Goal: Transaction & Acquisition: Purchase product/service

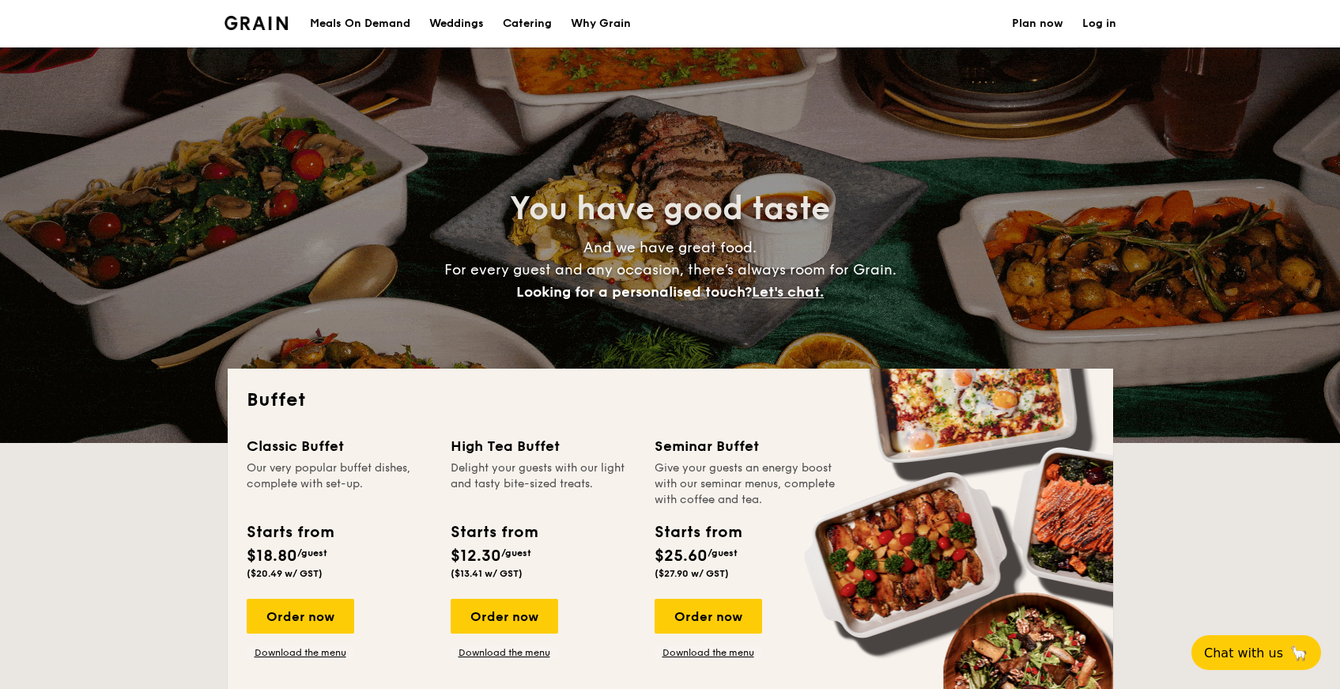
select select
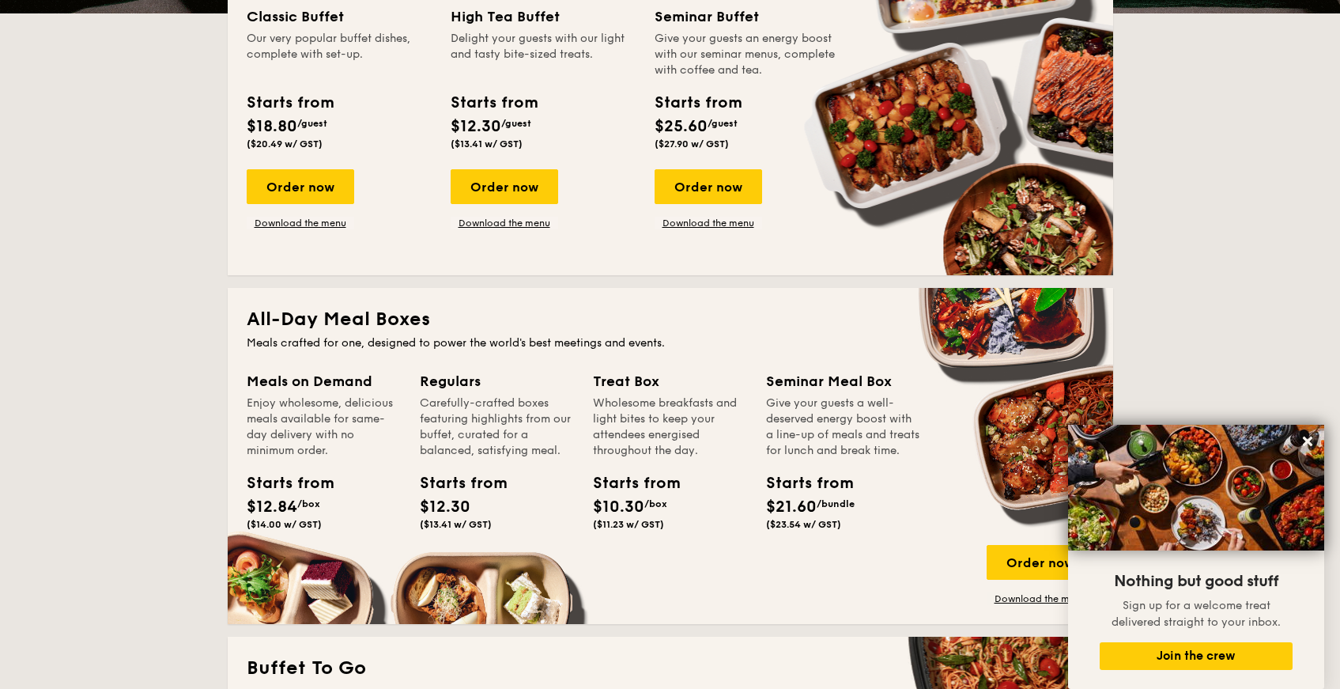
scroll to position [629, 0]
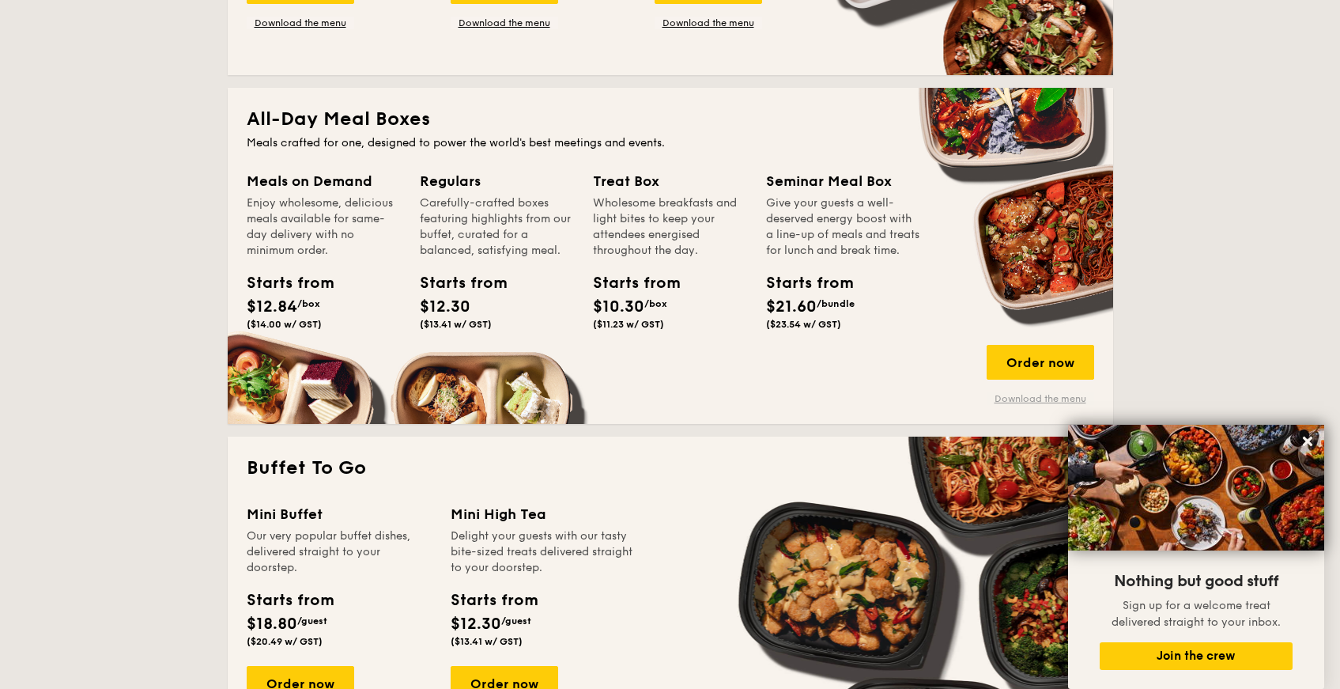
click at [1050, 402] on link "Download the menu" at bounding box center [1041, 398] width 108 height 13
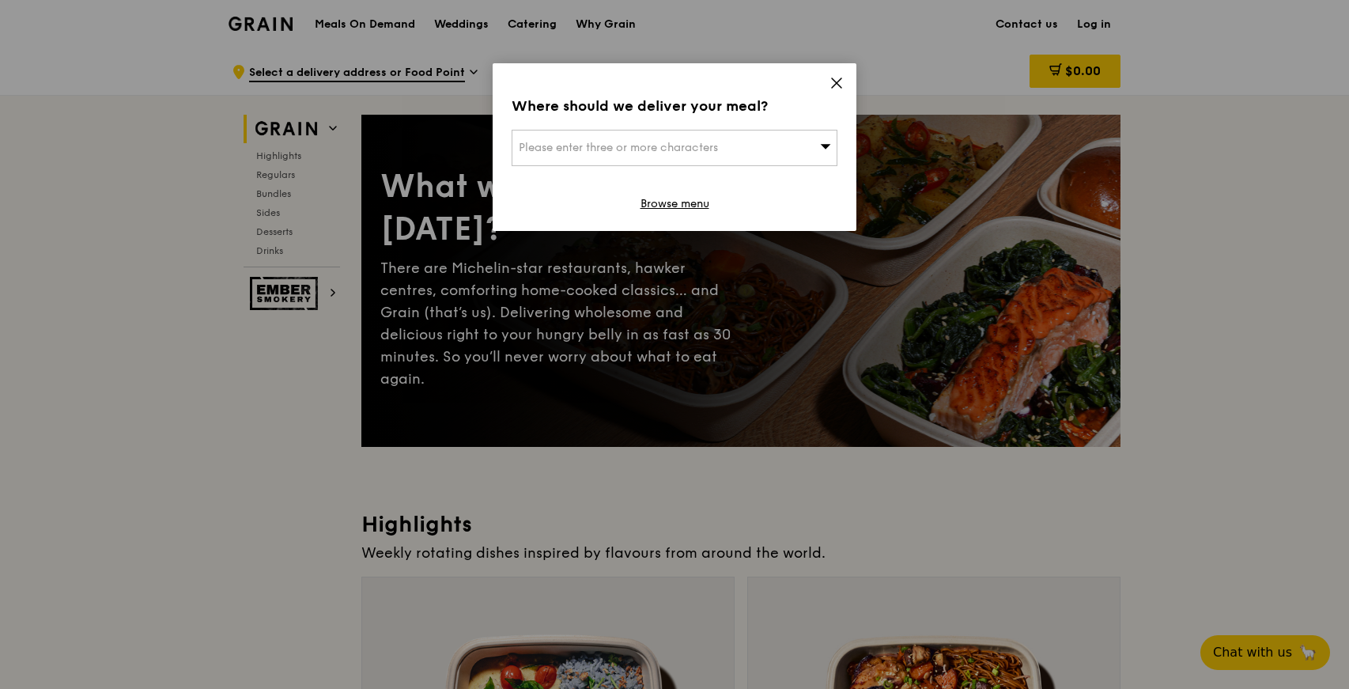
click at [703, 154] on div "Please enter three or more characters" at bounding box center [675, 148] width 326 height 36
click at [599, 134] on input "search" at bounding box center [674, 147] width 324 height 35
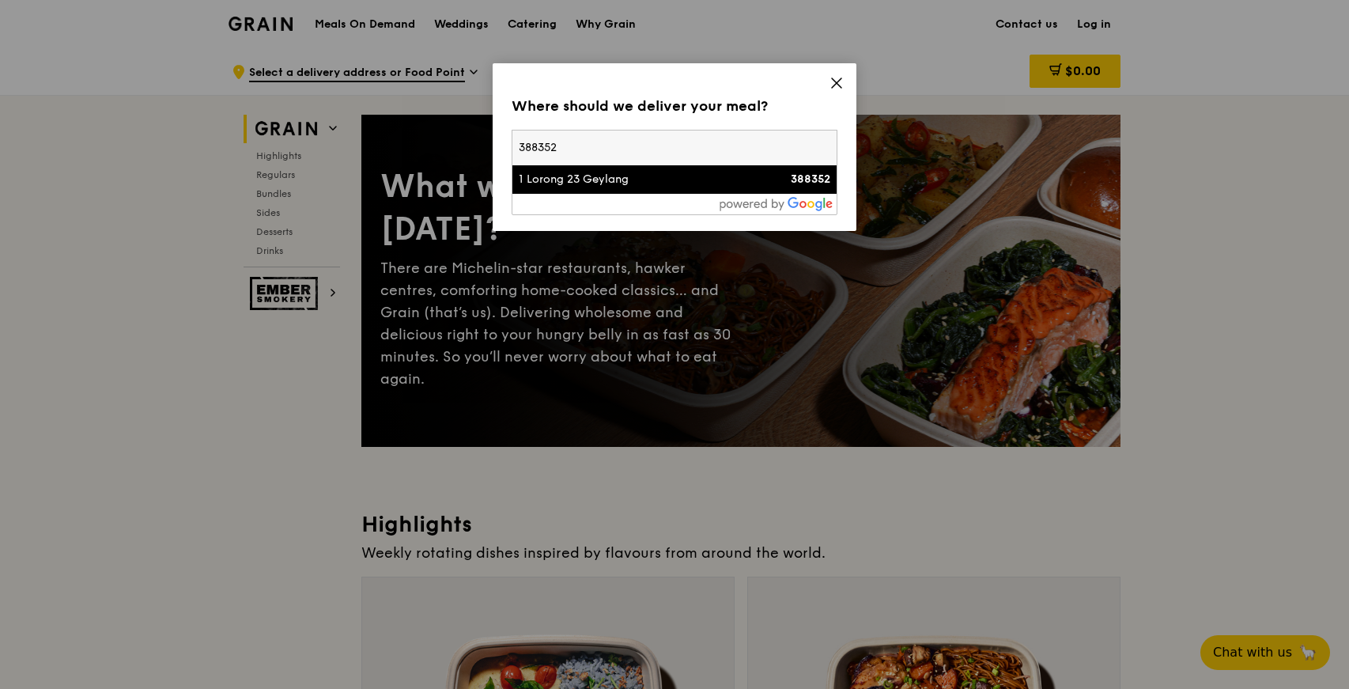
type input "388352"
click at [617, 179] on div "1 Lorong 23 Geylang" at bounding box center [636, 180] width 234 height 16
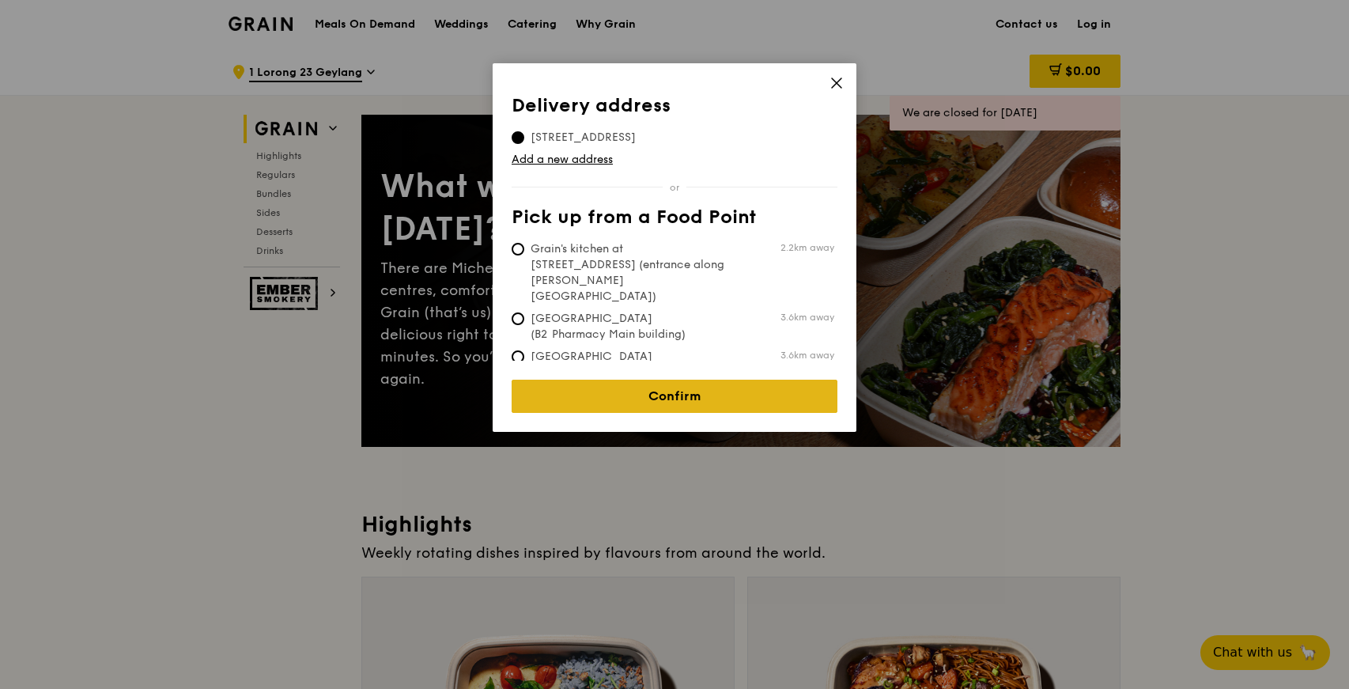
click at [746, 379] on link "Confirm" at bounding box center [675, 395] width 326 height 33
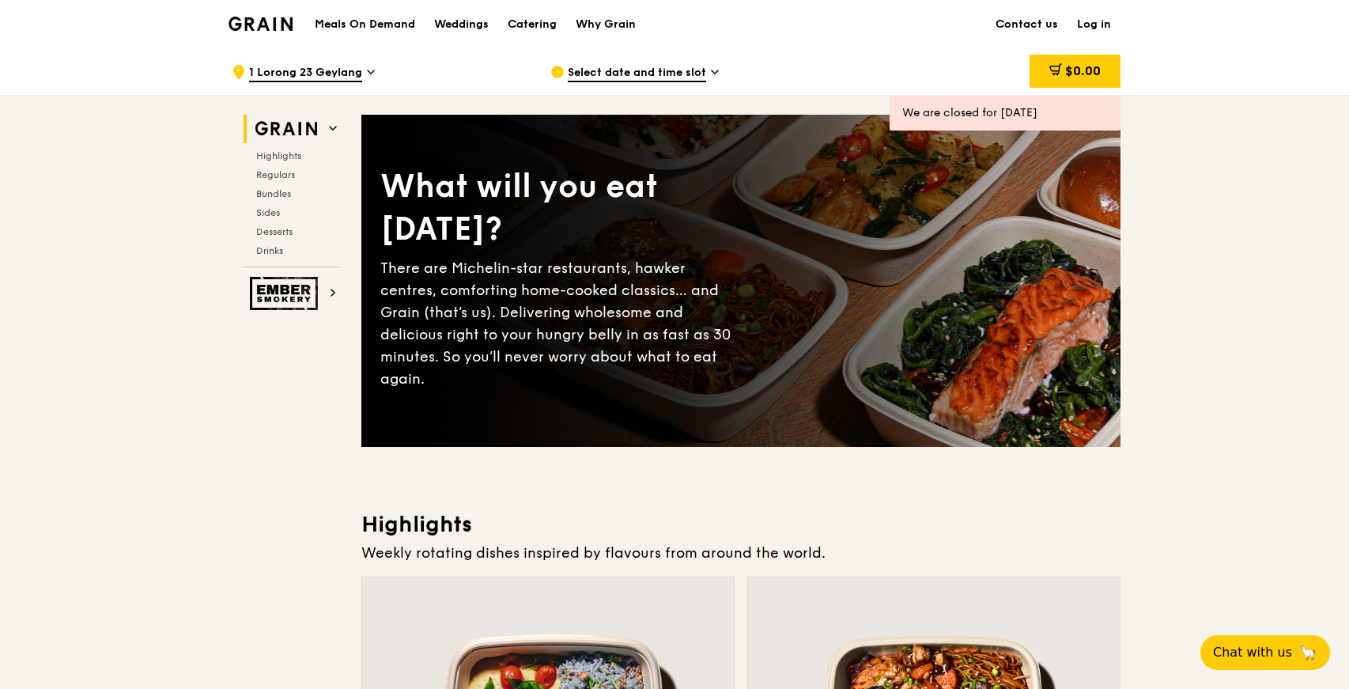
click at [618, 81] on span "Select date and time slot" at bounding box center [637, 73] width 138 height 17
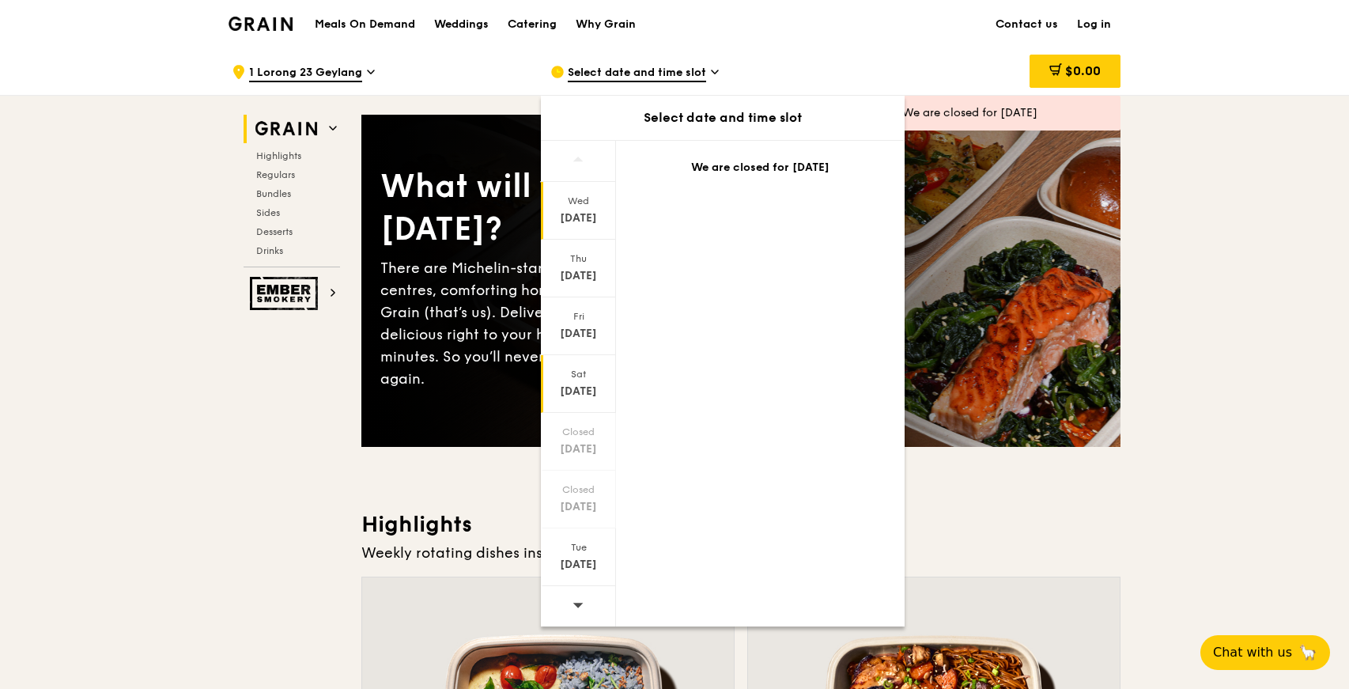
click at [582, 394] on div "Oct 18" at bounding box center [578, 391] width 70 height 16
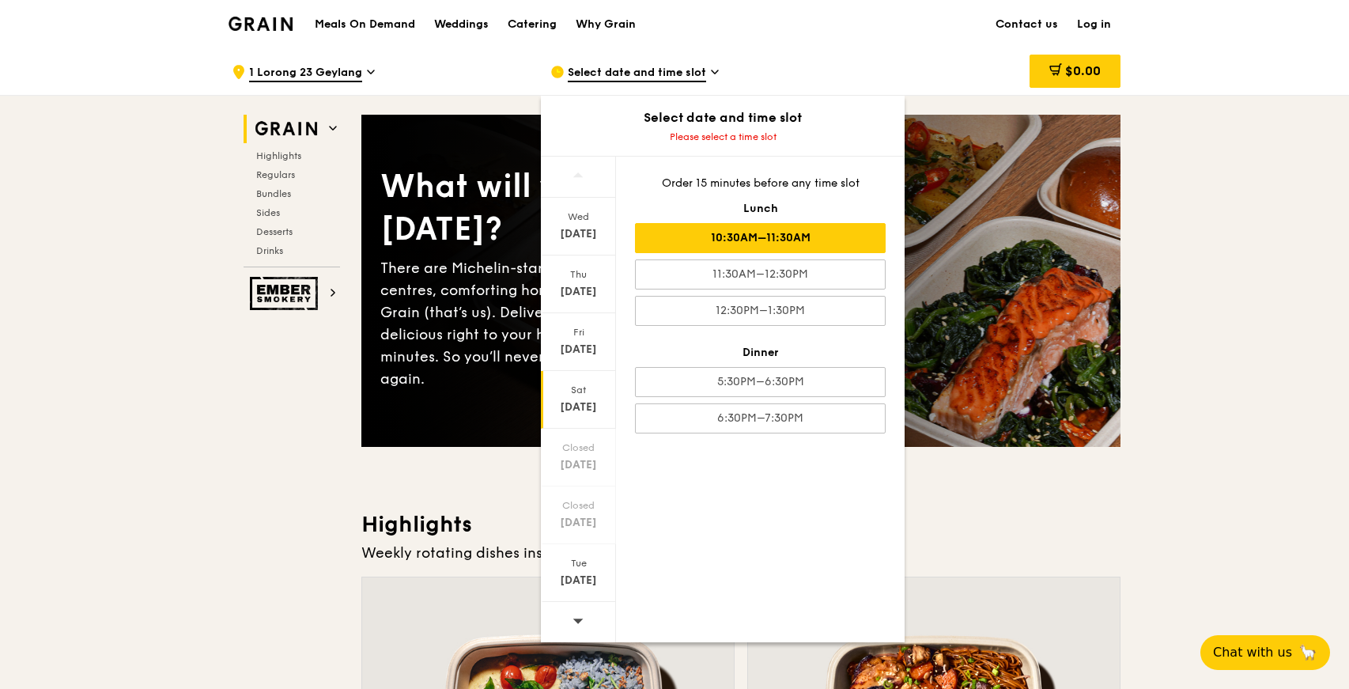
click at [780, 240] on div "10:30AM–11:30AM" at bounding box center [760, 238] width 251 height 30
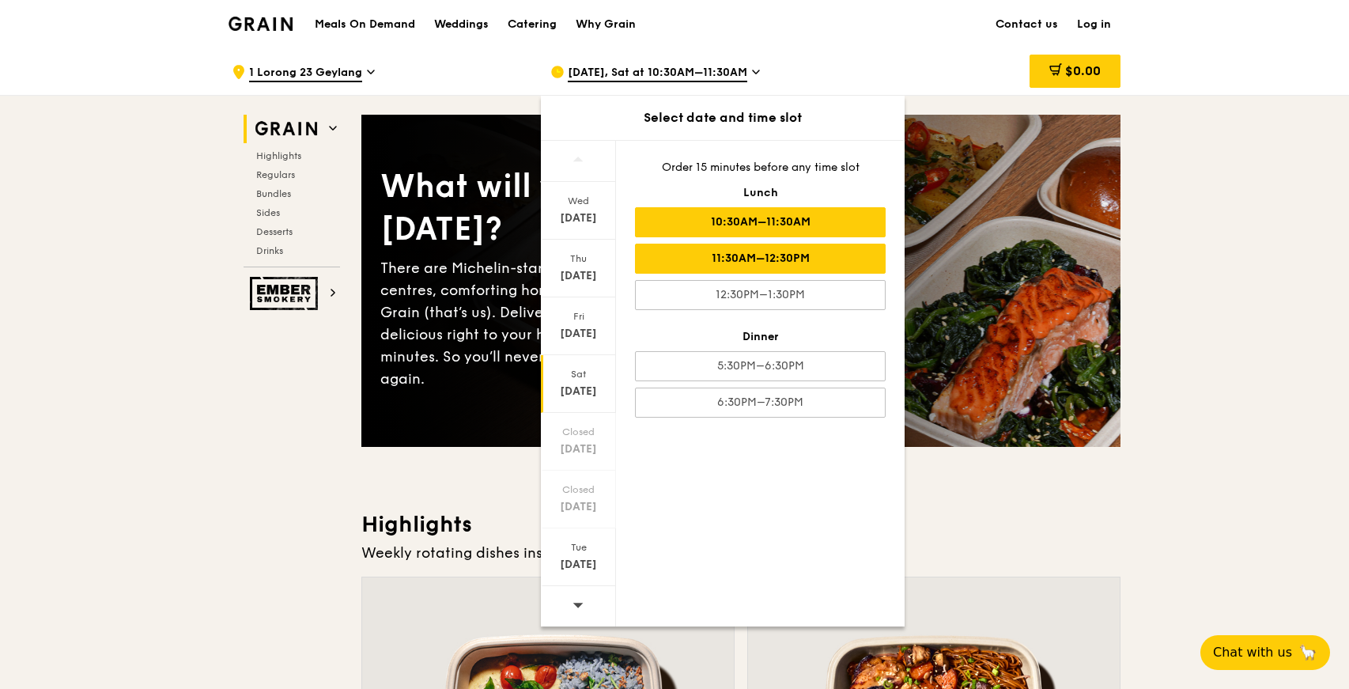
click at [796, 253] on div "11:30AM–12:30PM" at bounding box center [760, 259] width 251 height 30
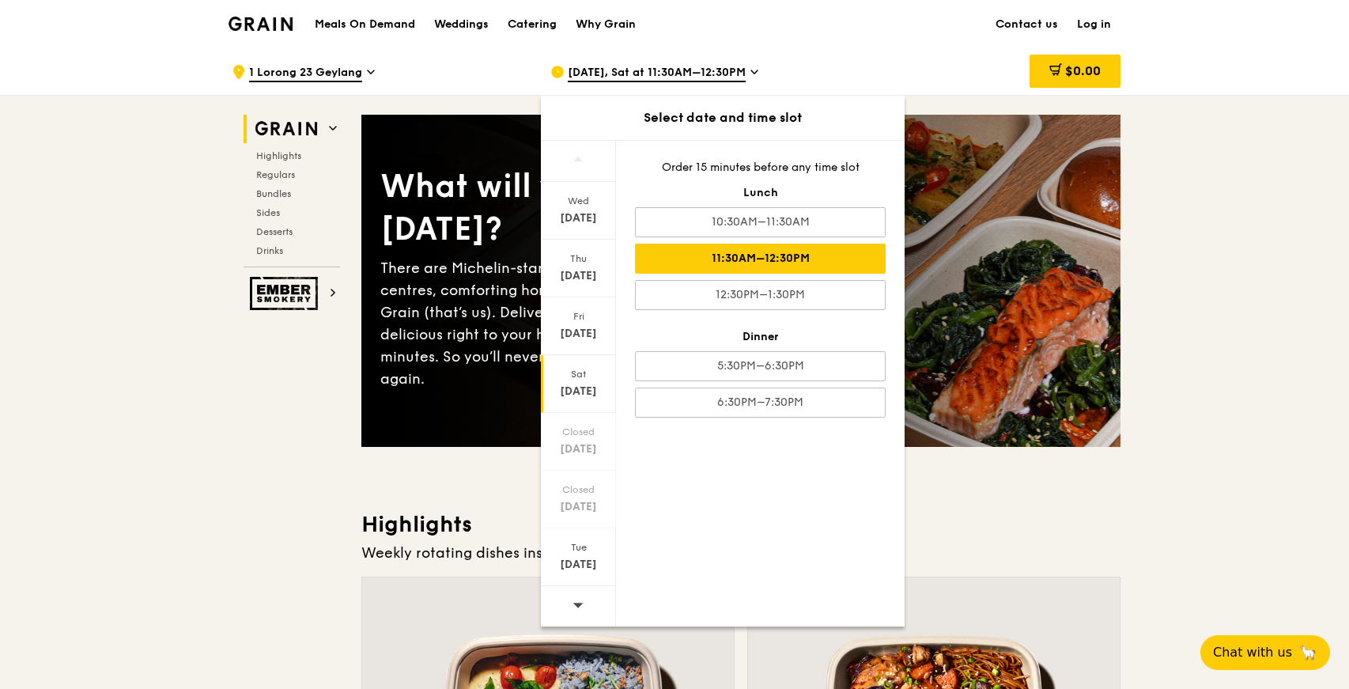
click at [557, 388] on div "Oct 18" at bounding box center [578, 391] width 70 height 16
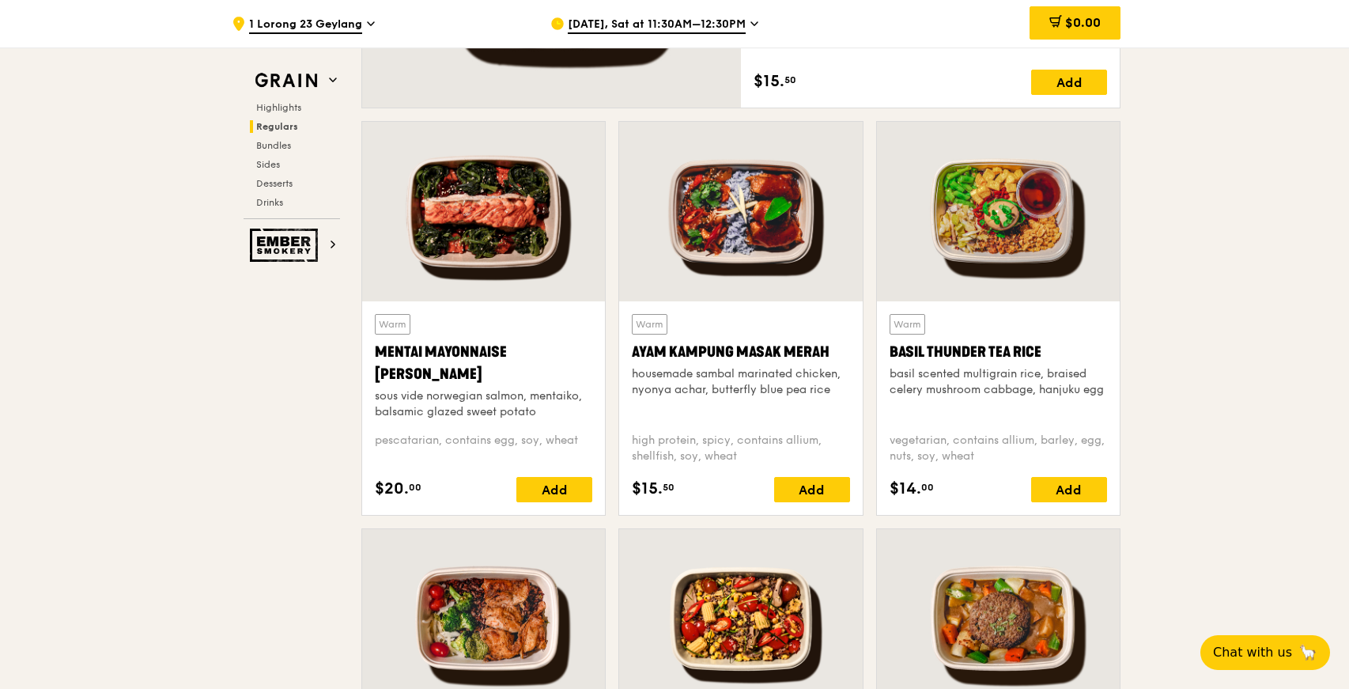
scroll to position [1442, 0]
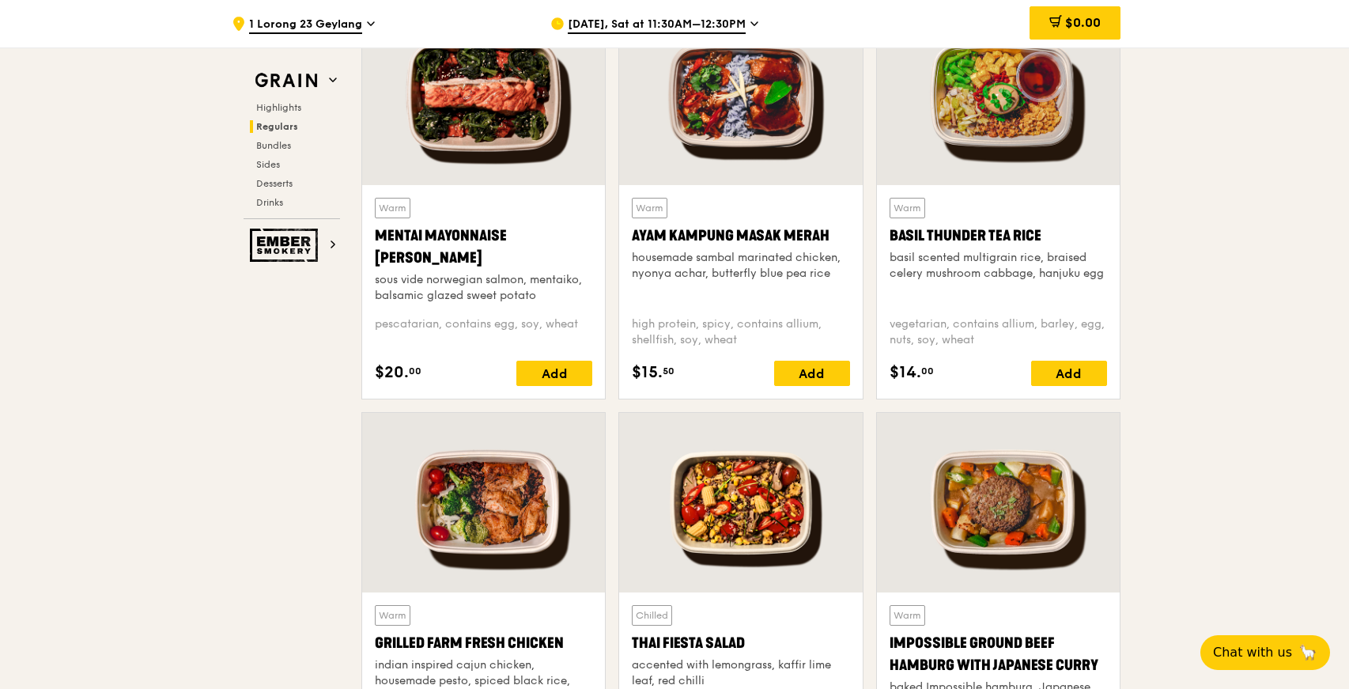
click at [1075, 357] on div "Warm Basil Thunder Tea Rice basil scented multigrain rice, braised celery mushr…" at bounding box center [997, 292] width 217 height 188
click at [1071, 369] on div "Add" at bounding box center [1069, 373] width 76 height 25
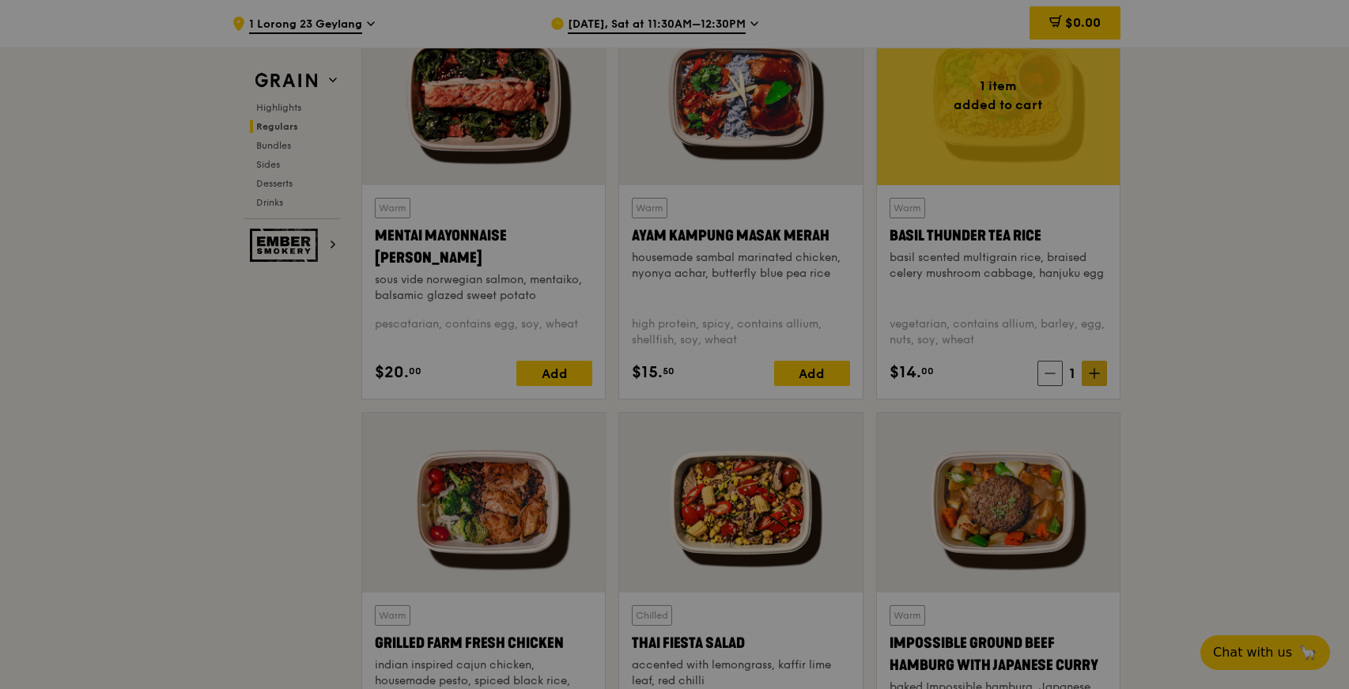
click at [1100, 377] on div at bounding box center [674, 344] width 1349 height 689
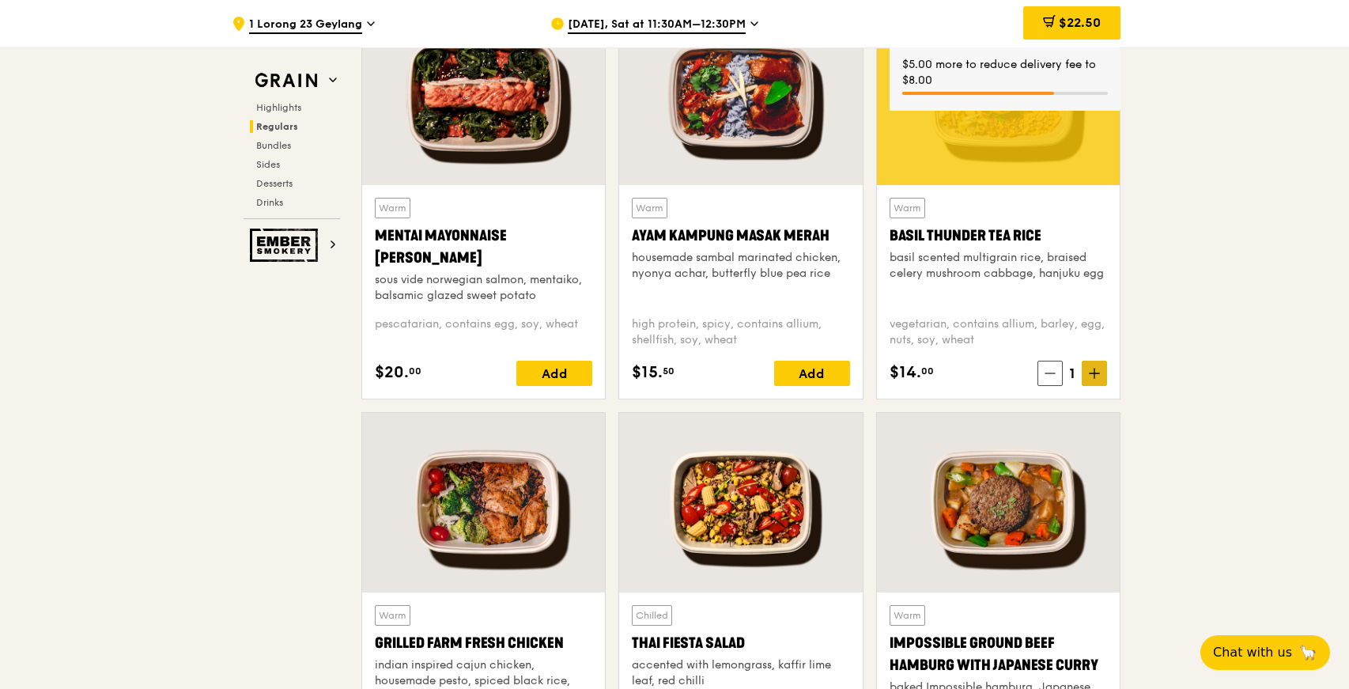
click at [1100, 377] on span at bounding box center [1094, 373] width 25 height 25
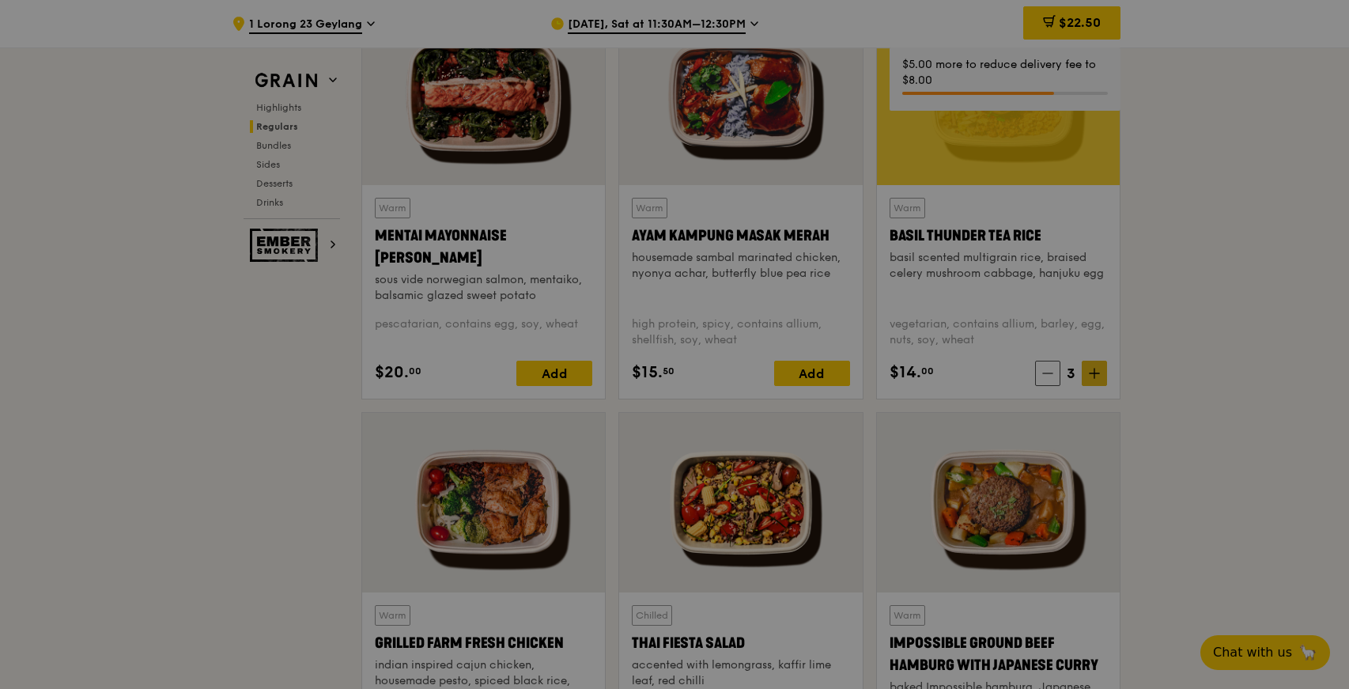
click at [1100, 377] on div at bounding box center [674, 344] width 1349 height 689
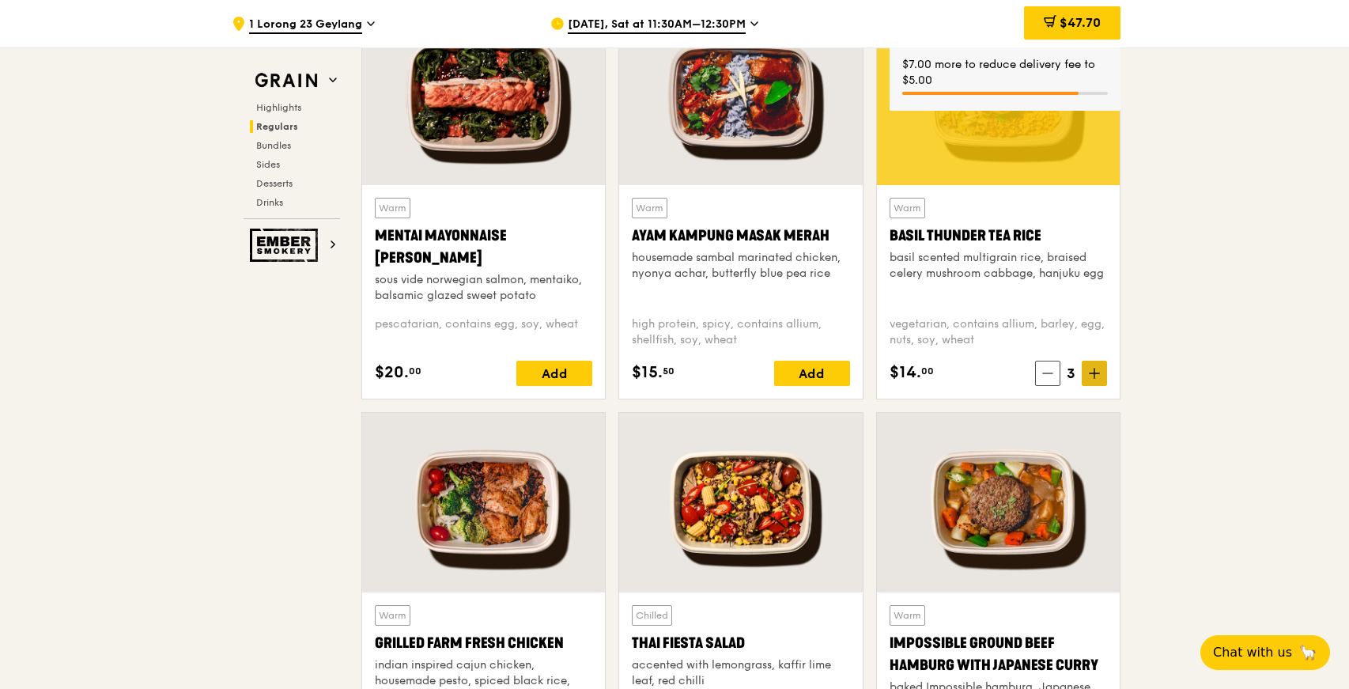
click at [1097, 377] on icon at bounding box center [1094, 373] width 11 height 11
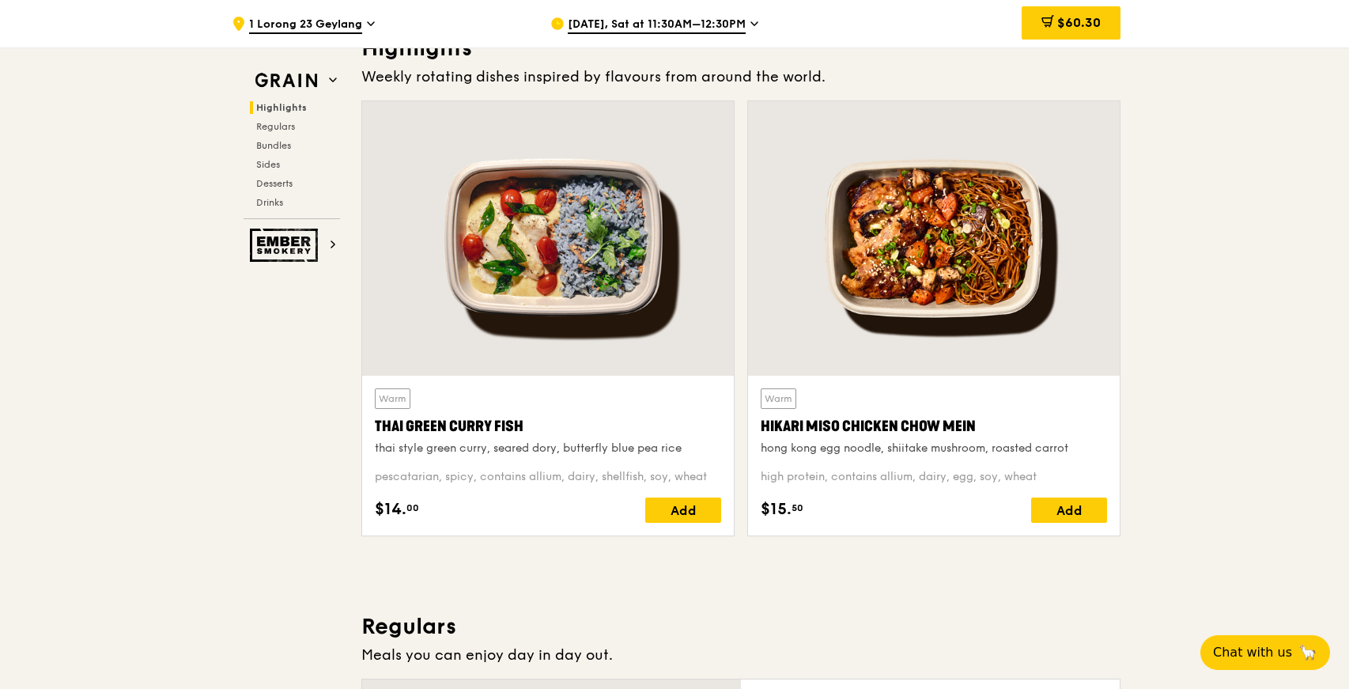
scroll to position [593, 0]
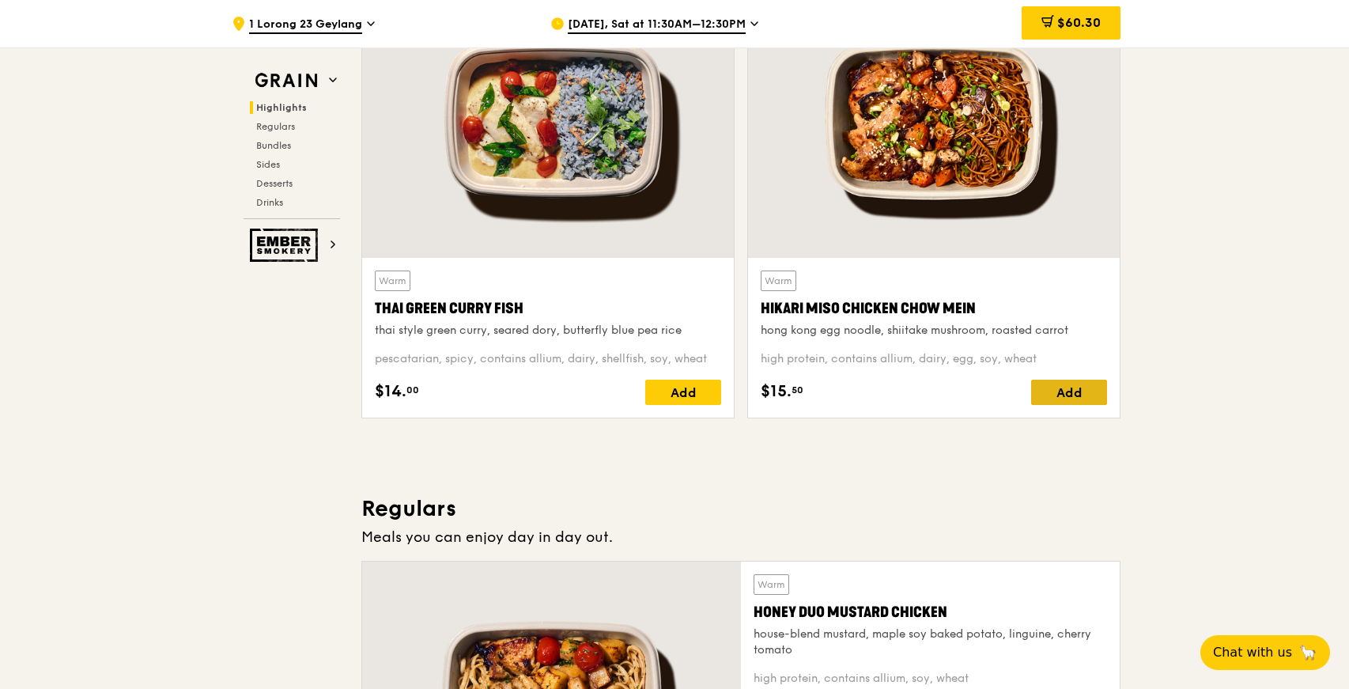
click at [1096, 393] on div "Add" at bounding box center [1069, 391] width 76 height 25
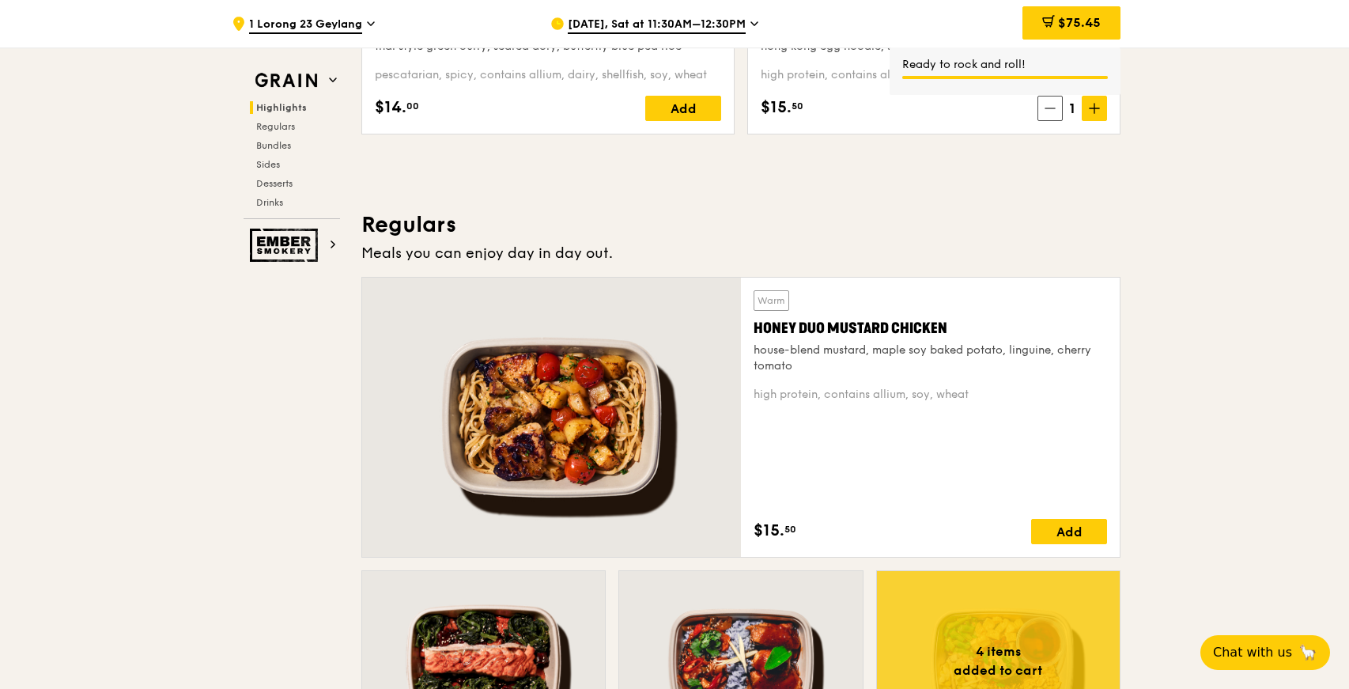
scroll to position [629, 0]
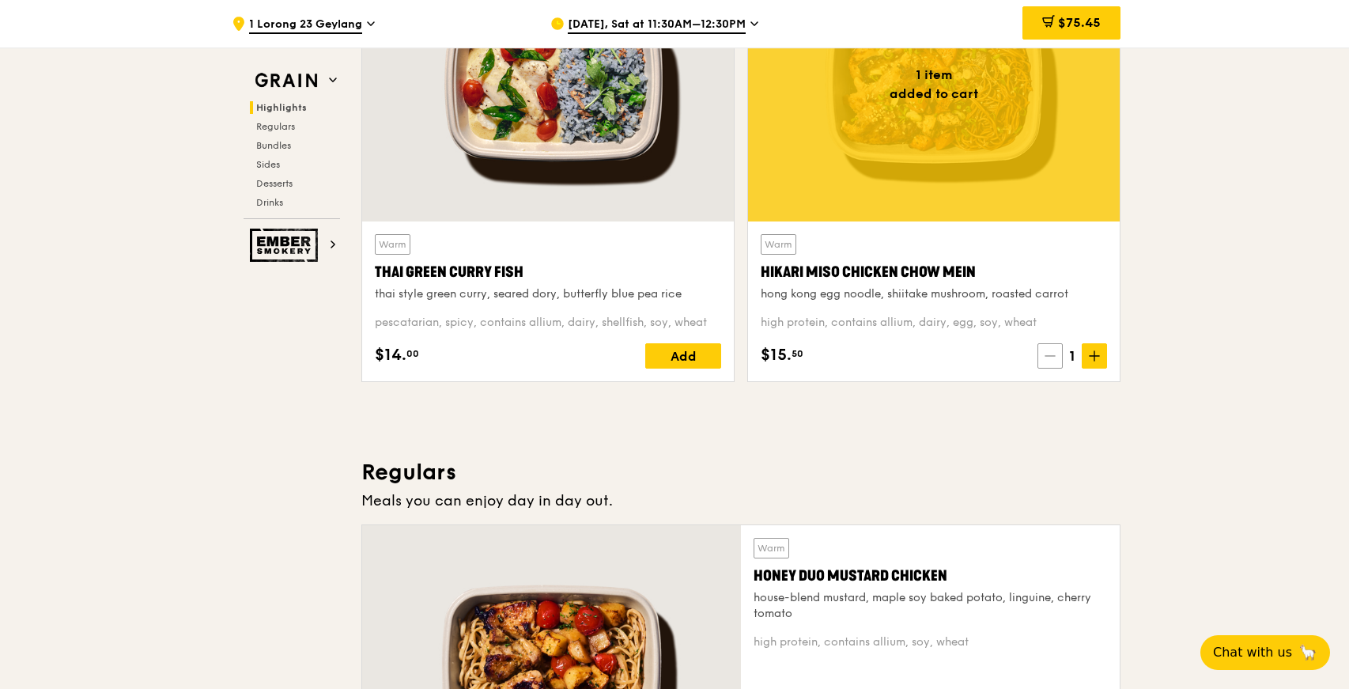
click at [1052, 356] on icon at bounding box center [1049, 356] width 9 height 0
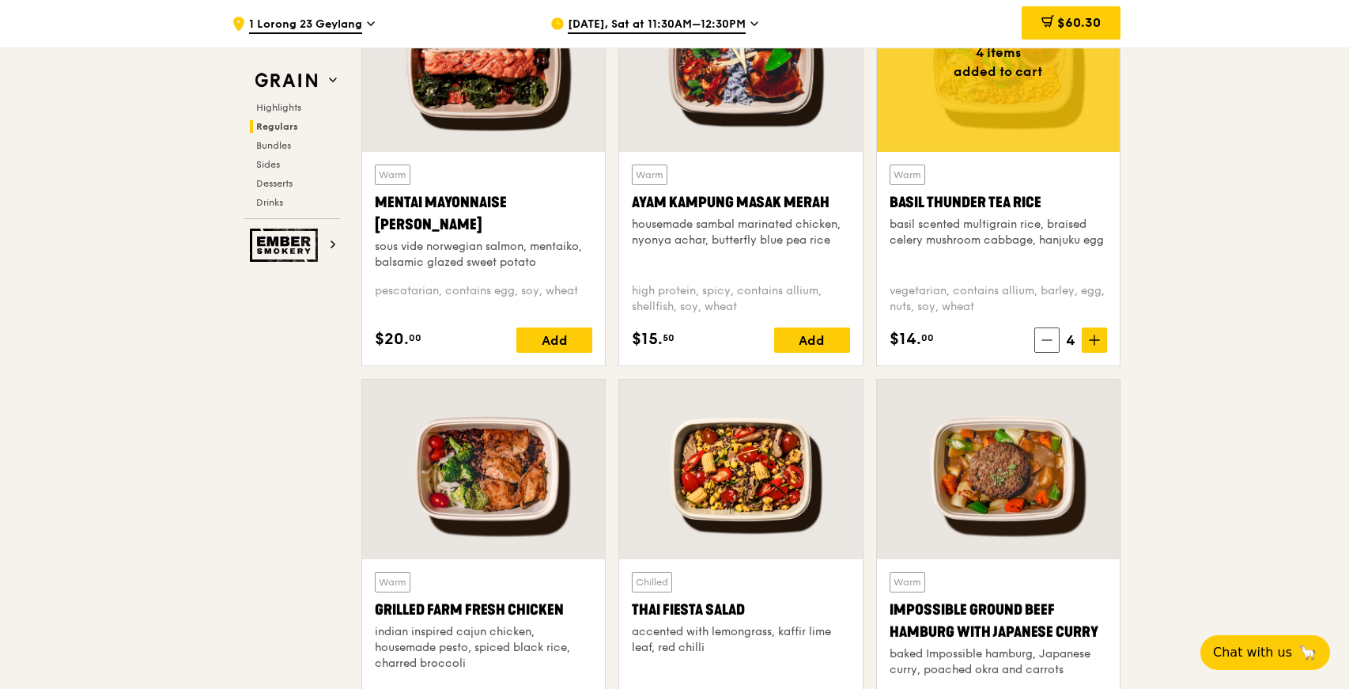
scroll to position [1433, 0]
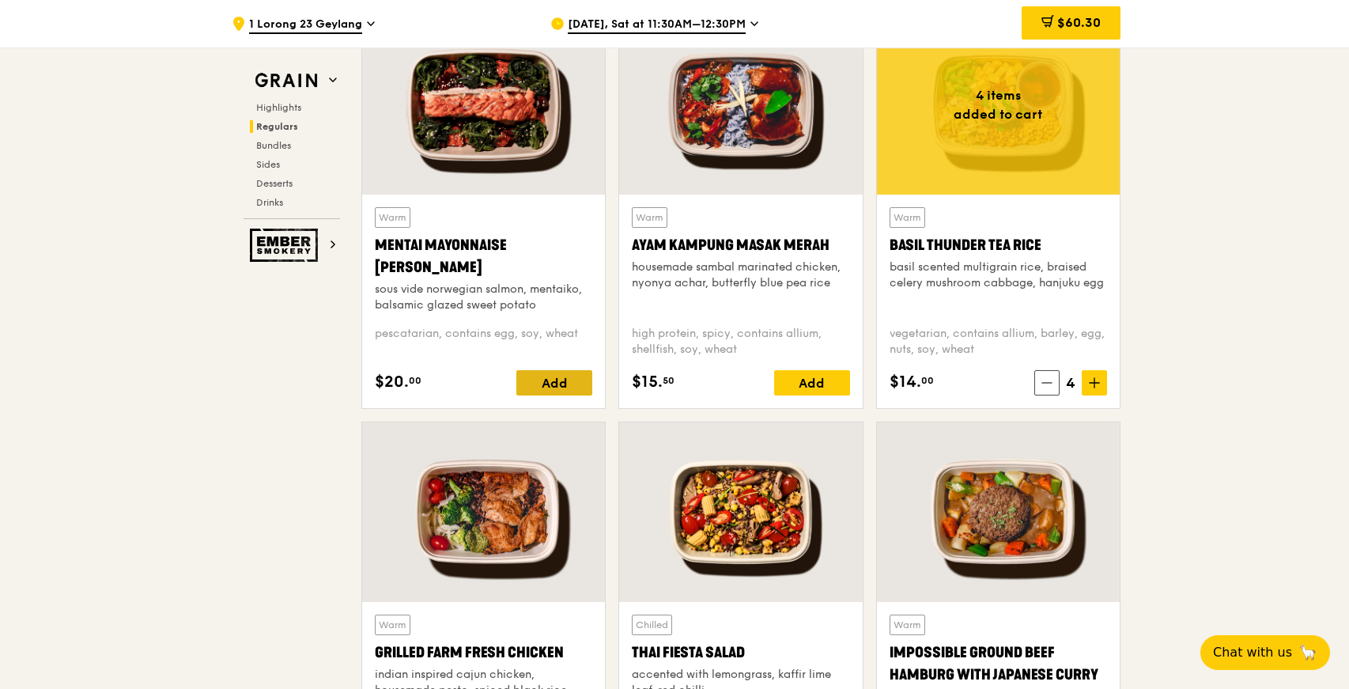
click at [568, 379] on div "Add" at bounding box center [554, 382] width 76 height 25
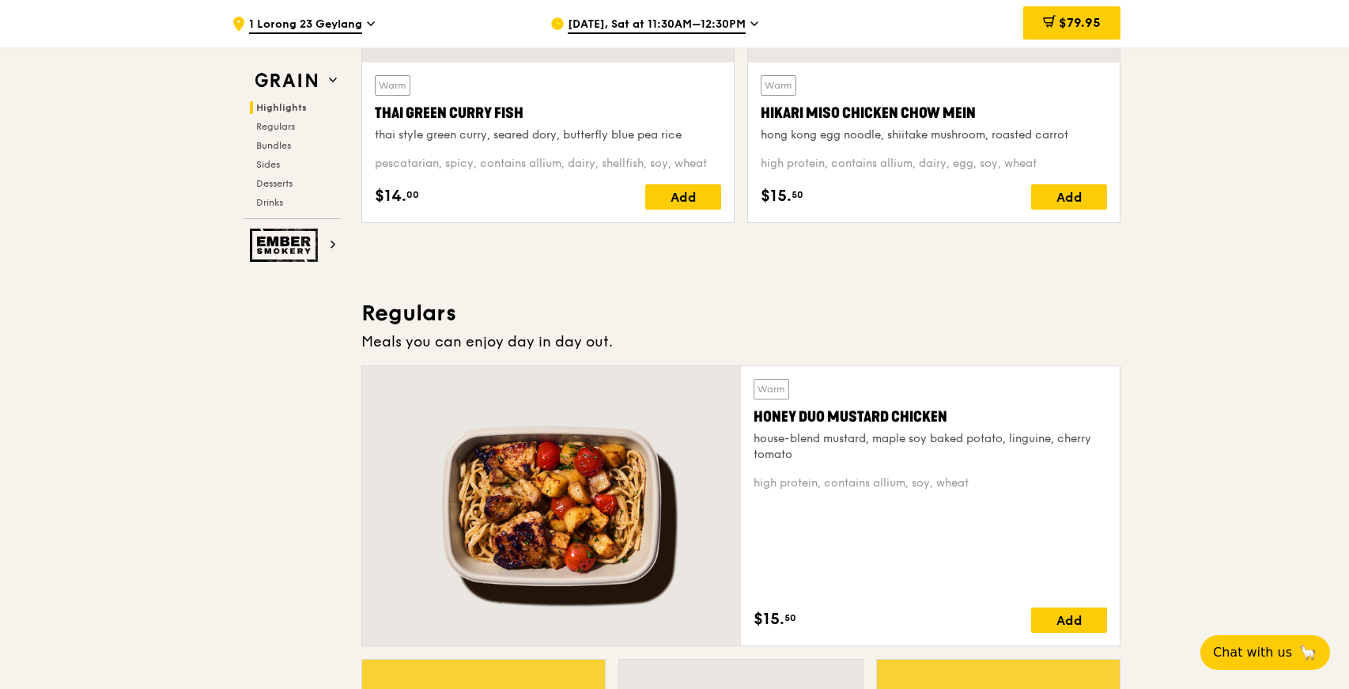
scroll to position [606, 0]
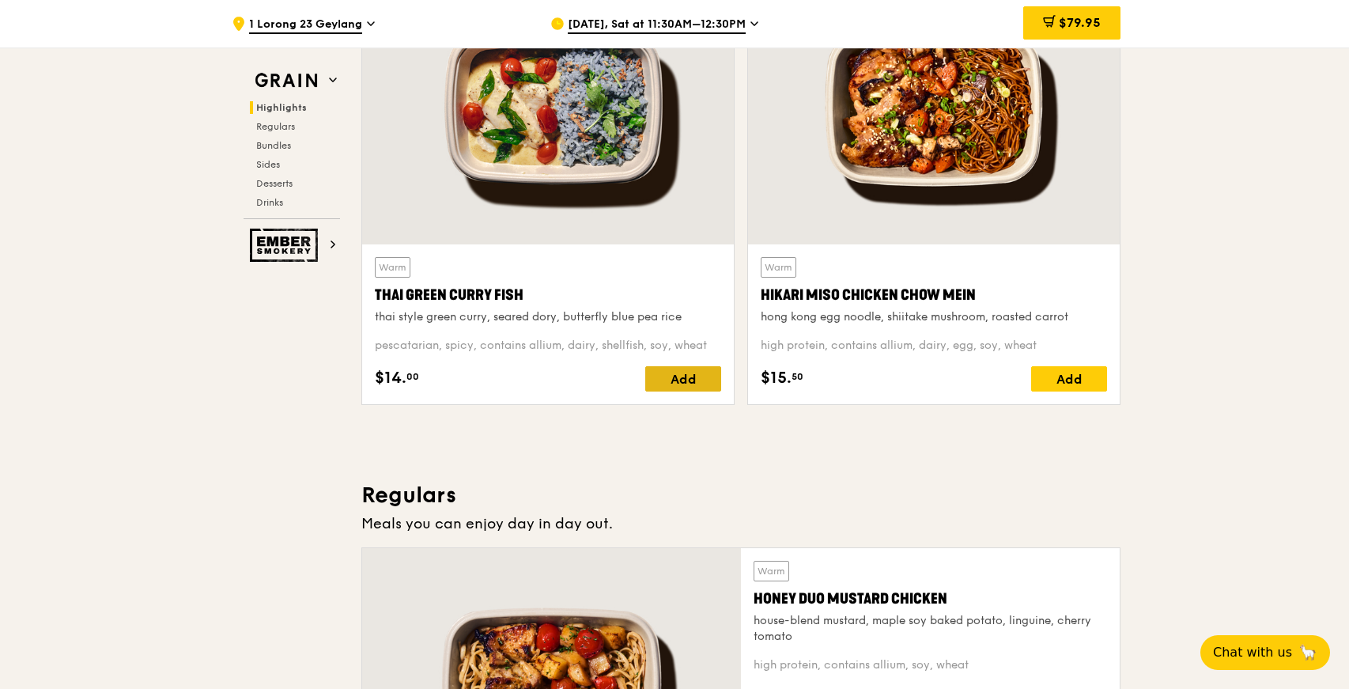
click at [686, 377] on div "Add" at bounding box center [683, 378] width 76 height 25
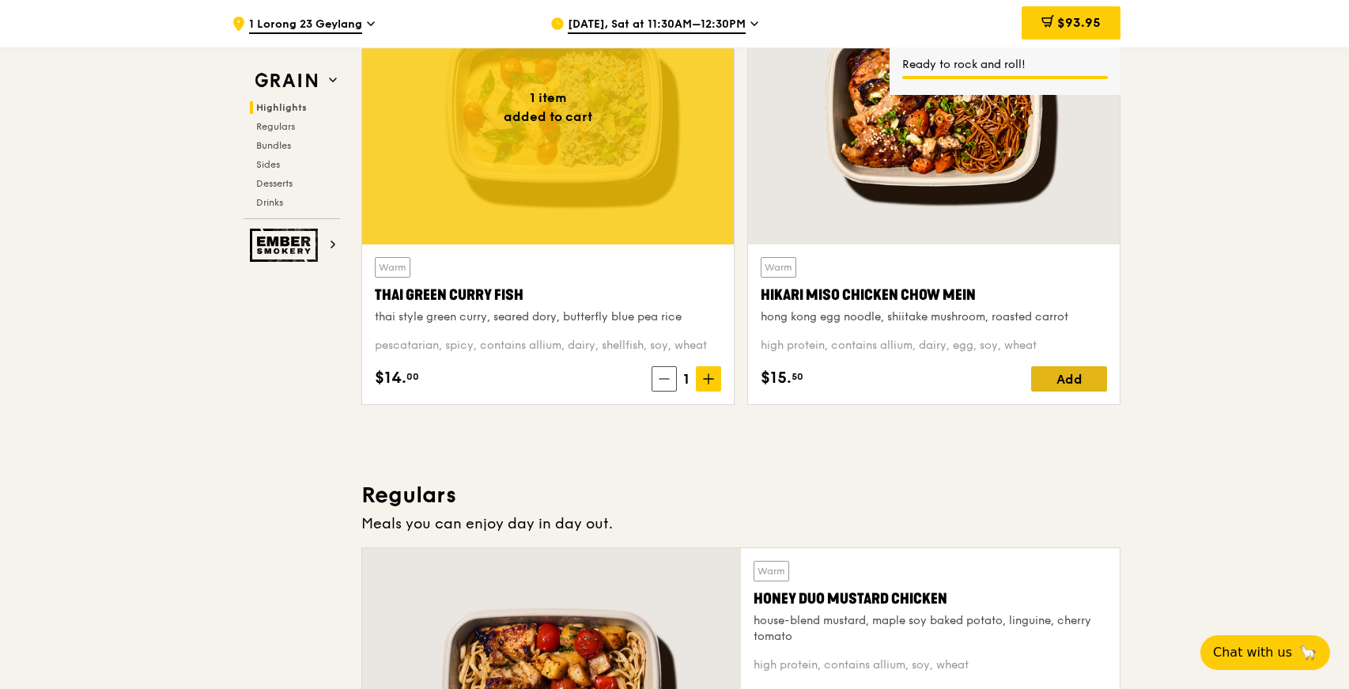
click at [1079, 387] on div "Add" at bounding box center [1069, 378] width 76 height 25
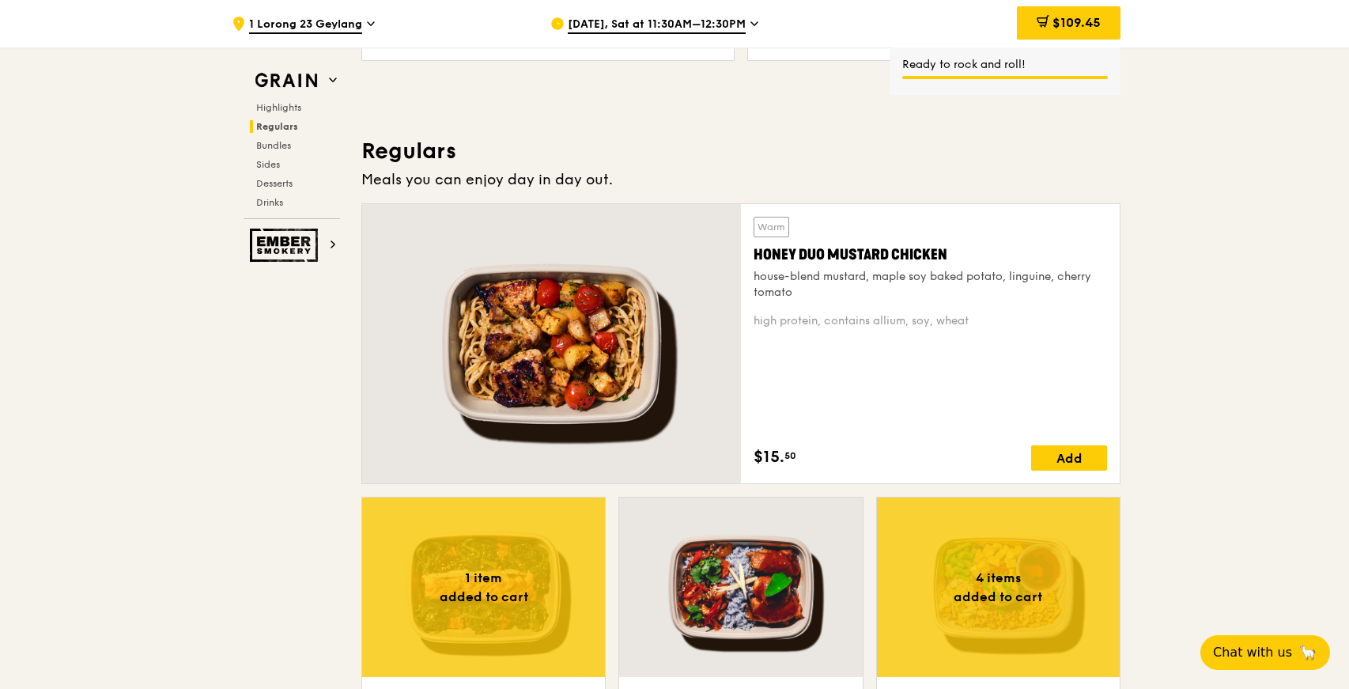
scroll to position [1387, 0]
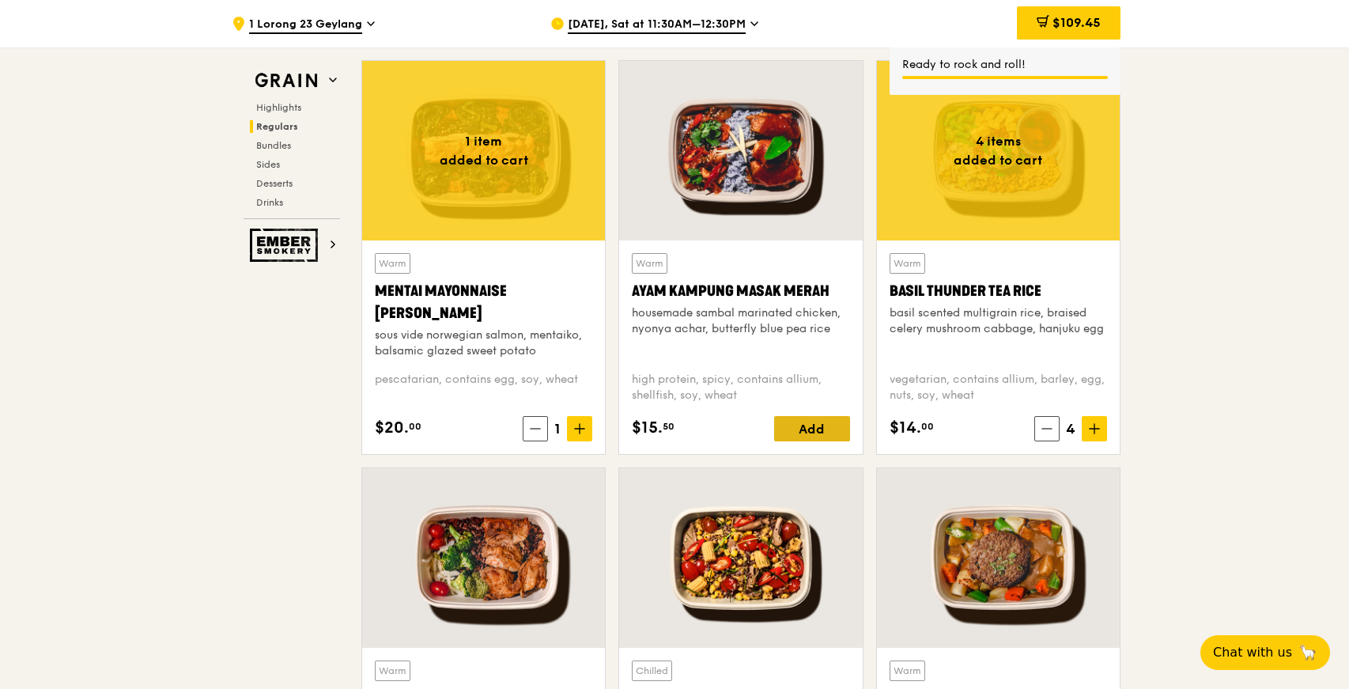
click at [842, 423] on div "Add" at bounding box center [812, 428] width 76 height 25
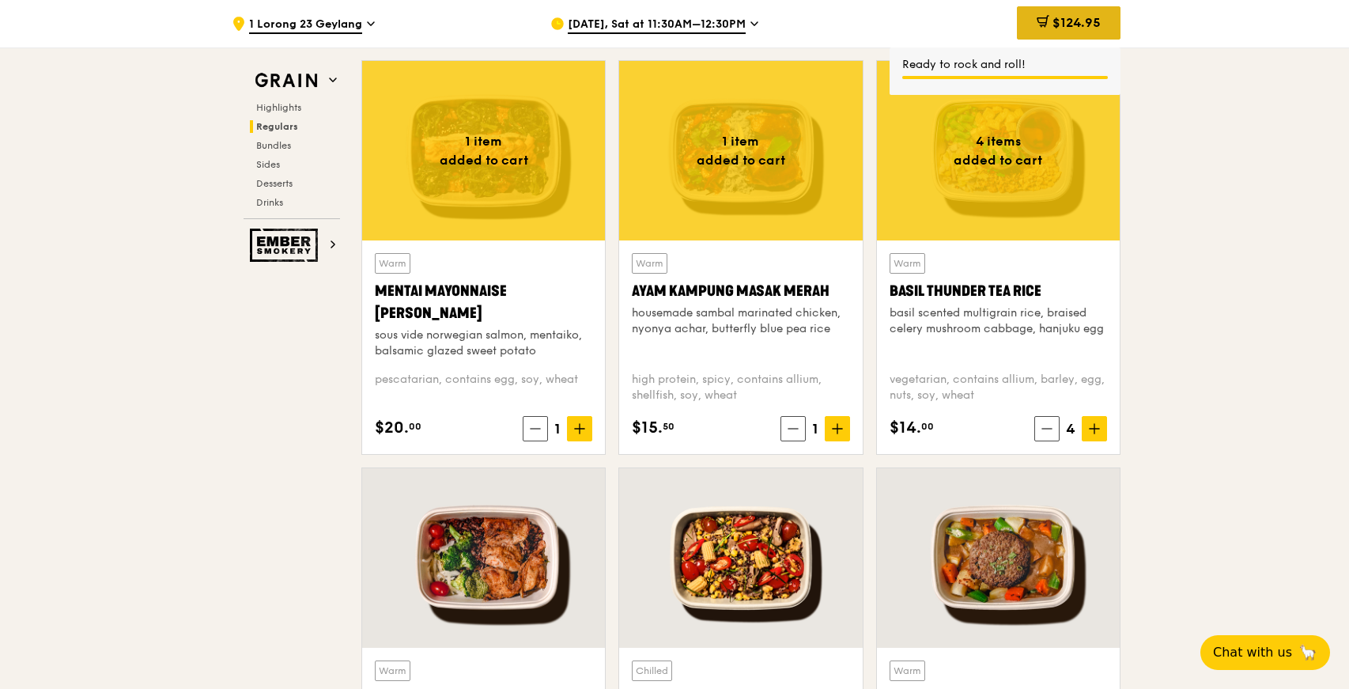
click at [1083, 25] on span "$124.95" at bounding box center [1076, 22] width 48 height 15
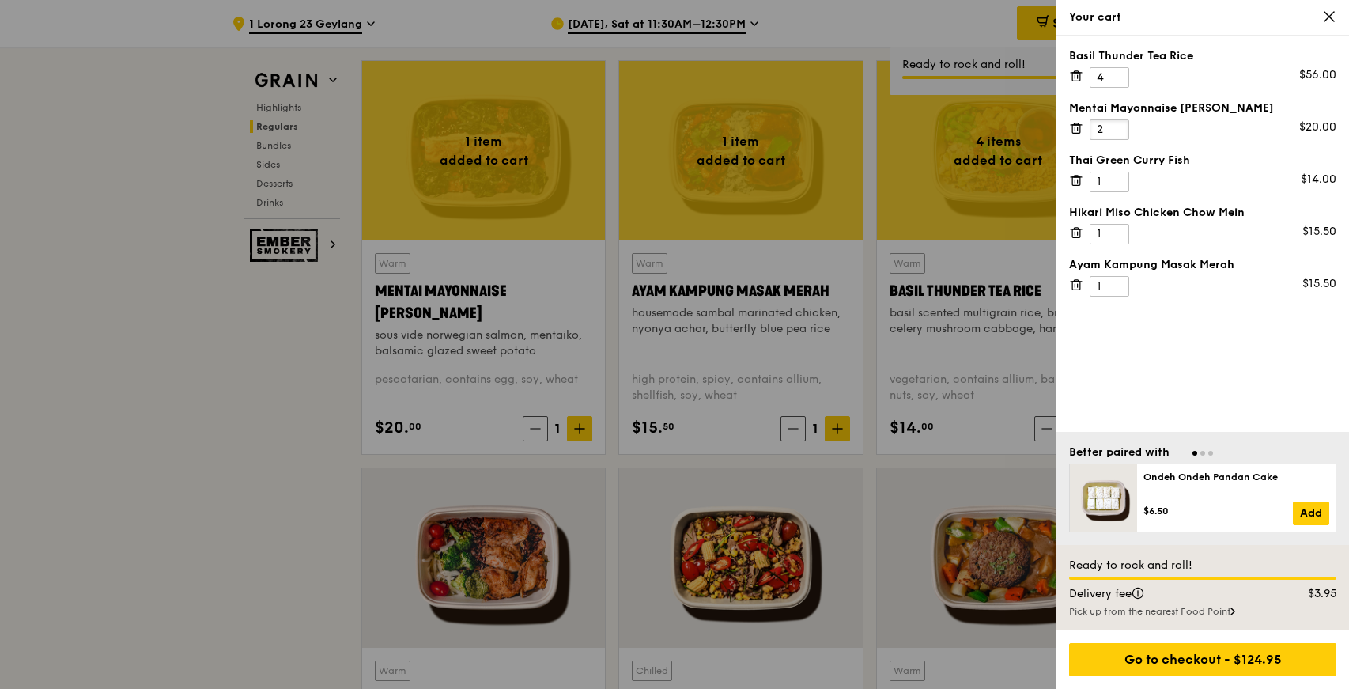
click at [1116, 126] on input "2" at bounding box center [1109, 129] width 40 height 21
click at [1116, 126] on input "3" at bounding box center [1109, 129] width 40 height 21
click at [1114, 127] on input "4" at bounding box center [1109, 129] width 40 height 21
type input "5"
click at [1114, 127] on input "5" at bounding box center [1109, 129] width 40 height 21
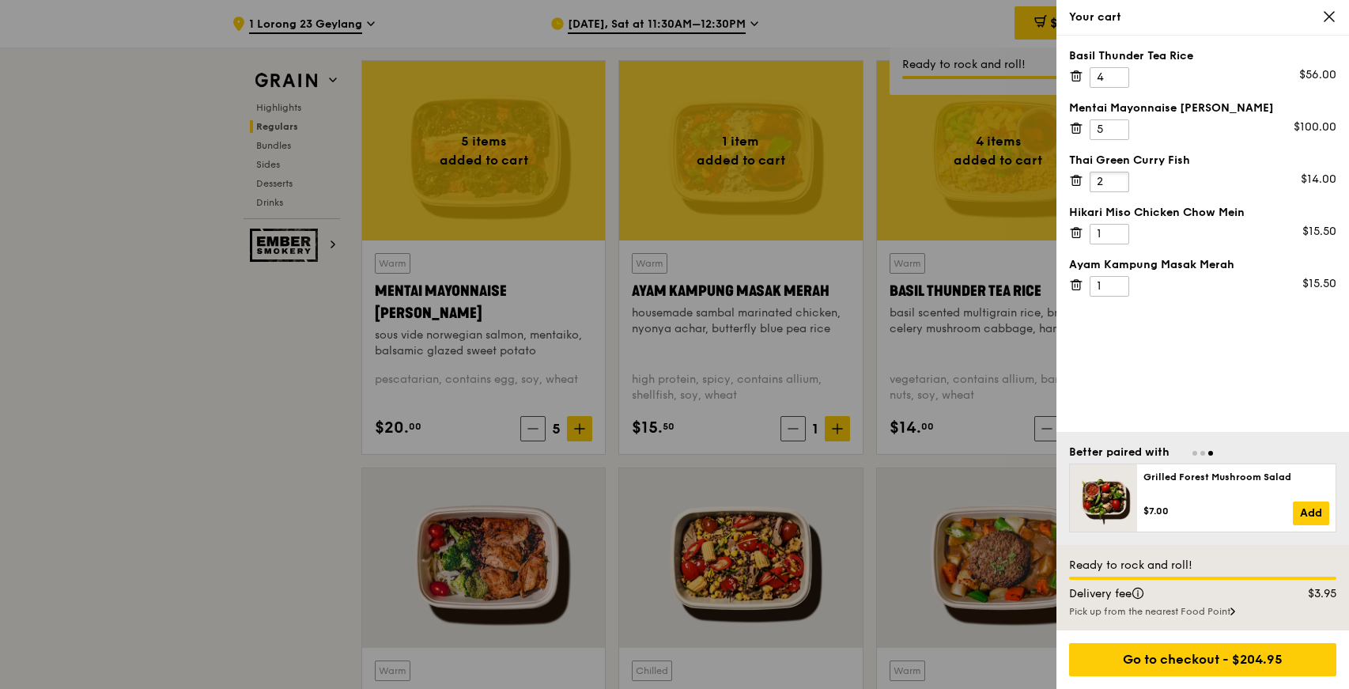
click at [1118, 177] on input "2" at bounding box center [1109, 182] width 40 height 21
click at [1118, 177] on input "3" at bounding box center [1109, 182] width 40 height 21
click at [1118, 177] on input "4" at bounding box center [1109, 182] width 40 height 21
type input "5"
click at [1118, 177] on input "5" at bounding box center [1109, 182] width 40 height 21
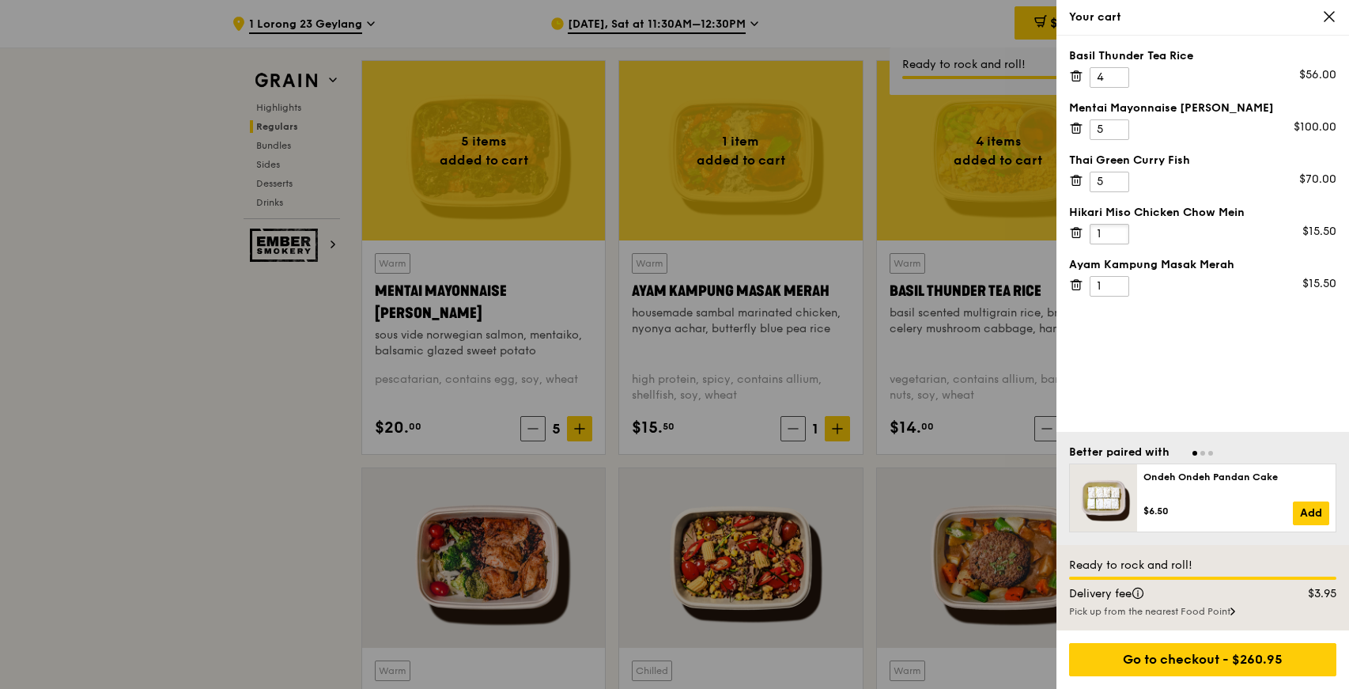
click at [1122, 229] on input "1" at bounding box center [1109, 234] width 40 height 21
click at [1117, 228] on input "2" at bounding box center [1109, 234] width 40 height 21
click at [1117, 228] on input "3" at bounding box center [1109, 234] width 40 height 21
click at [1117, 228] on input "4" at bounding box center [1109, 234] width 40 height 21
type input "5"
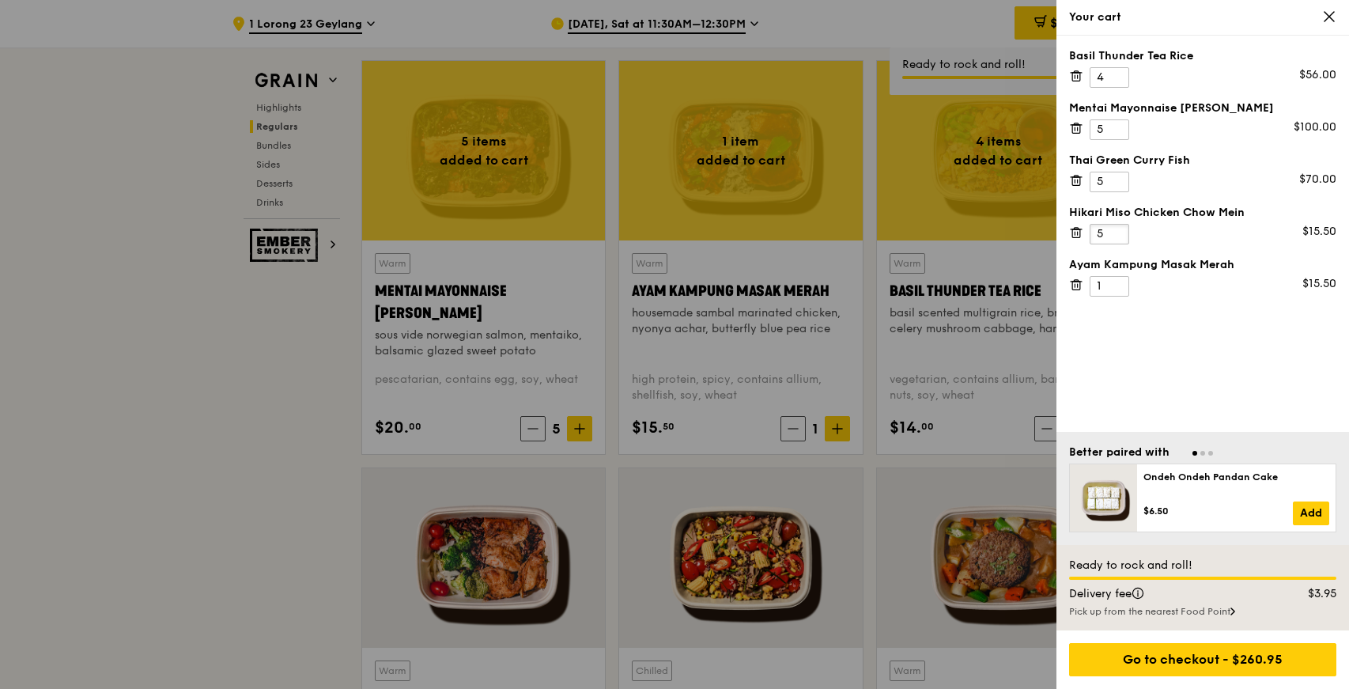
click at [1117, 228] on input "5" at bounding box center [1109, 234] width 40 height 21
click at [1119, 281] on input "2" at bounding box center [1109, 286] width 40 height 21
click at [1119, 281] on input "3" at bounding box center [1109, 286] width 40 height 21
click at [1119, 281] on input "4" at bounding box center [1109, 286] width 40 height 21
type input "5"
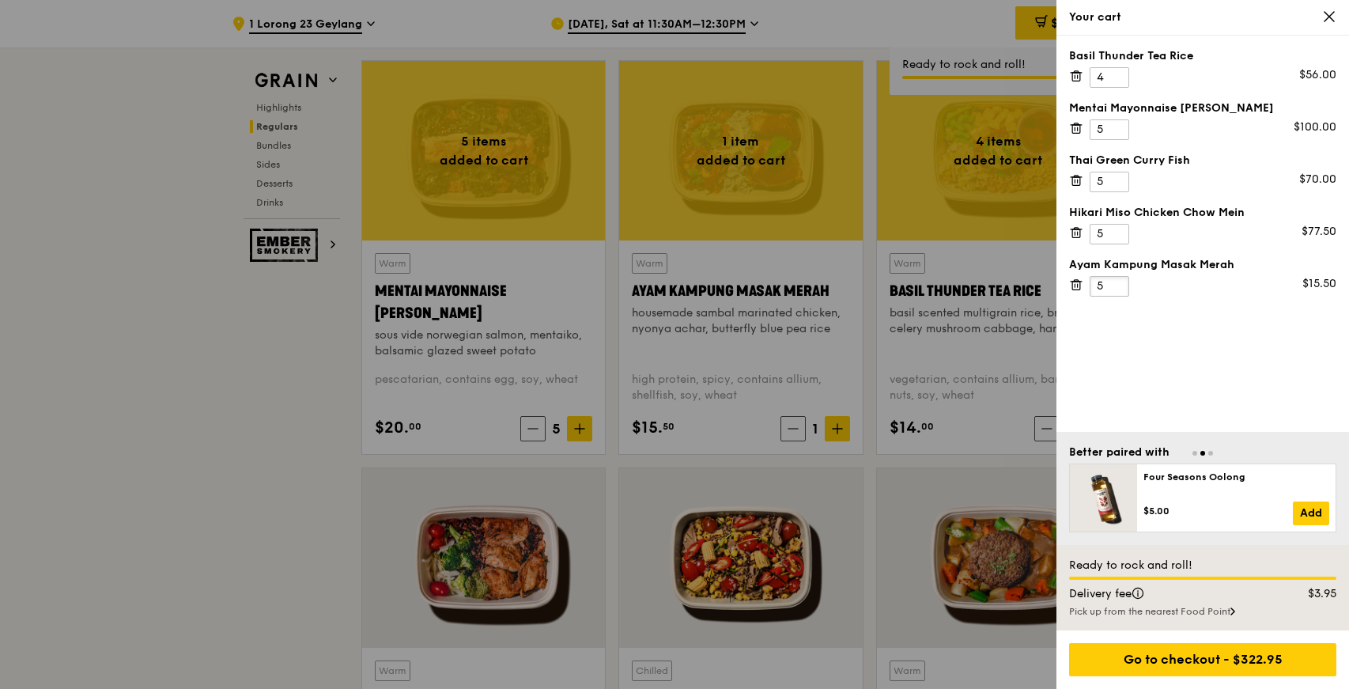
click at [1119, 281] on input "5" at bounding box center [1109, 286] width 40 height 21
type input "6"
click at [1119, 127] on input "6" at bounding box center [1109, 129] width 40 height 21
type input "6"
click at [1119, 176] on input "6" at bounding box center [1109, 182] width 40 height 21
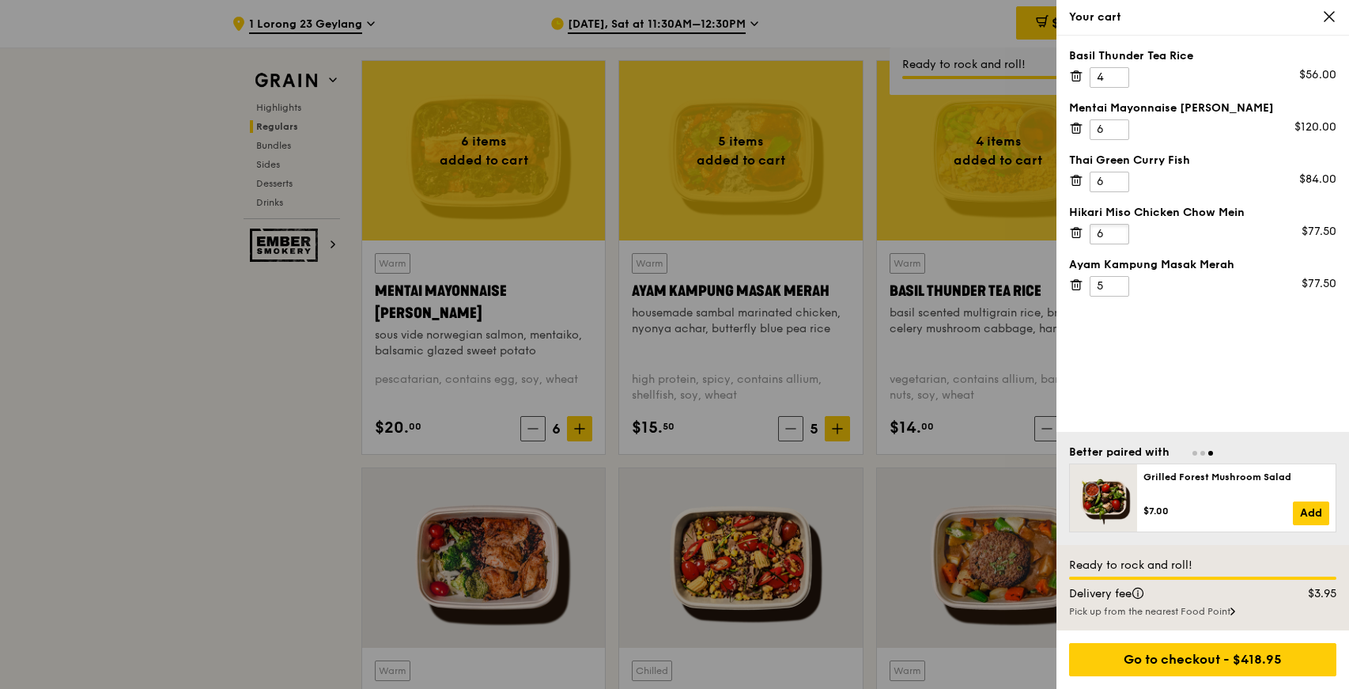
type input "6"
click at [1119, 229] on input "6" at bounding box center [1109, 234] width 40 height 21
click at [1119, 285] on input "6" at bounding box center [1109, 286] width 40 height 21
click at [1119, 285] on input "7" at bounding box center [1109, 286] width 40 height 21
type input "8"
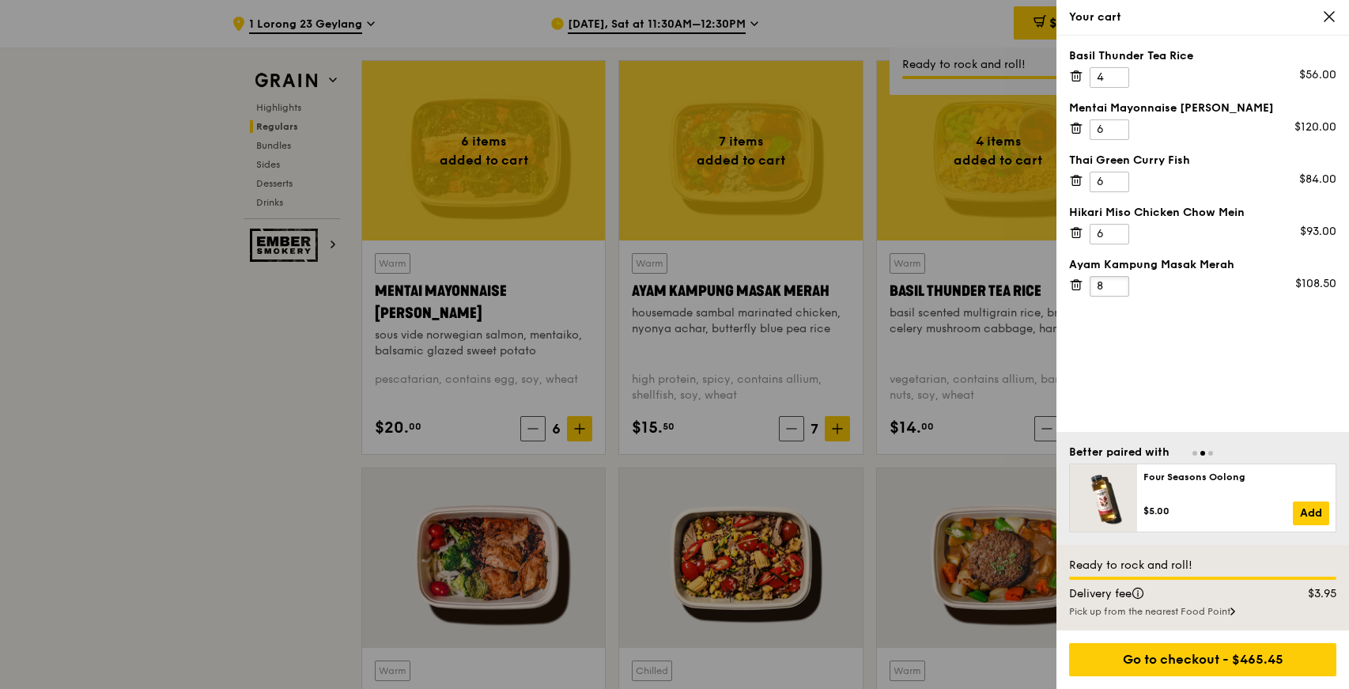
click at [1120, 282] on input "8" at bounding box center [1109, 286] width 40 height 21
click at [1146, 356] on div "Basil Thunder Tea Rice 4 $56.00 Mentai Mayonnaise Aburi Salmon 6 $120.00 Thai G…" at bounding box center [1202, 234] width 293 height 396
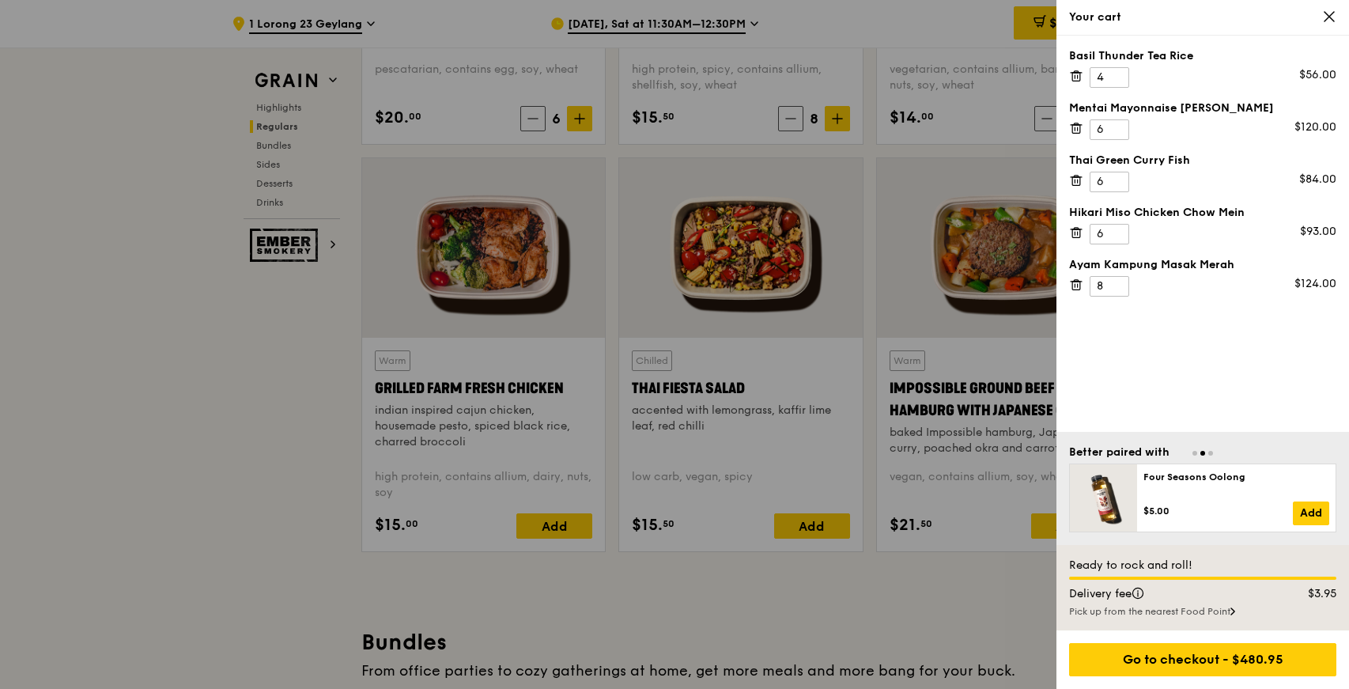
scroll to position [1923, 0]
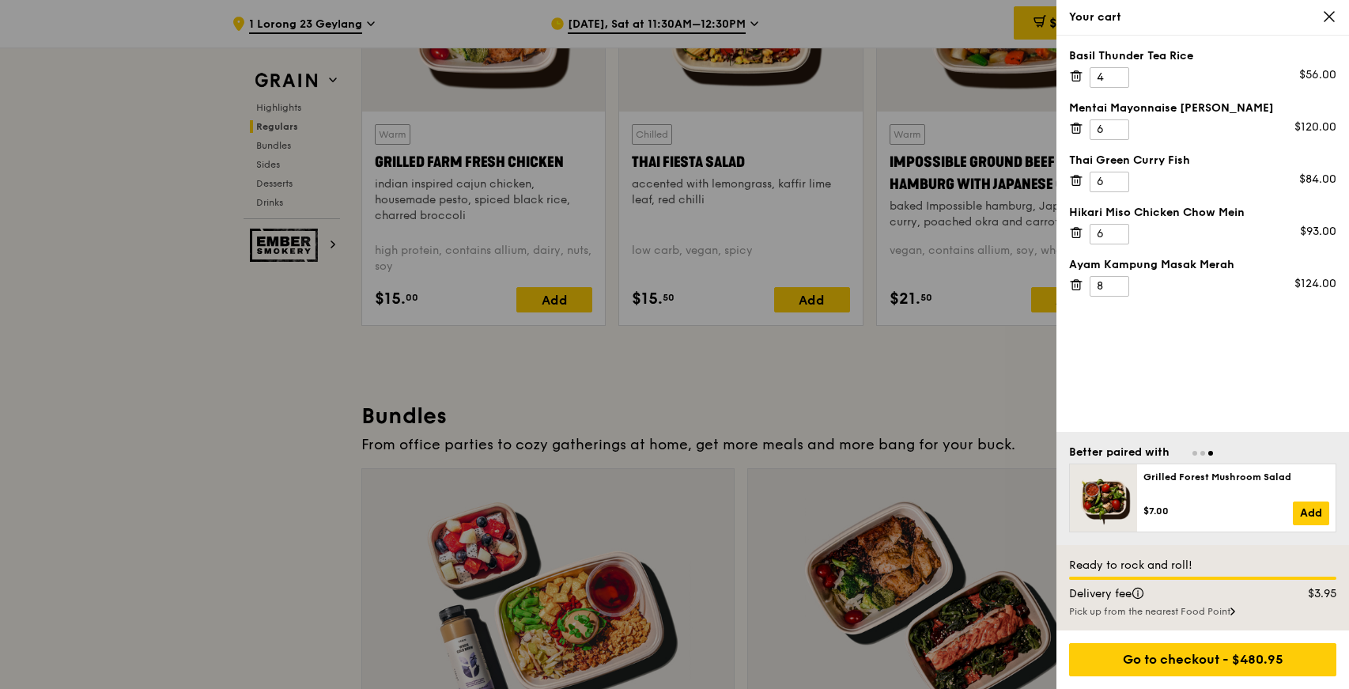
click at [964, 388] on div at bounding box center [674, 344] width 1349 height 689
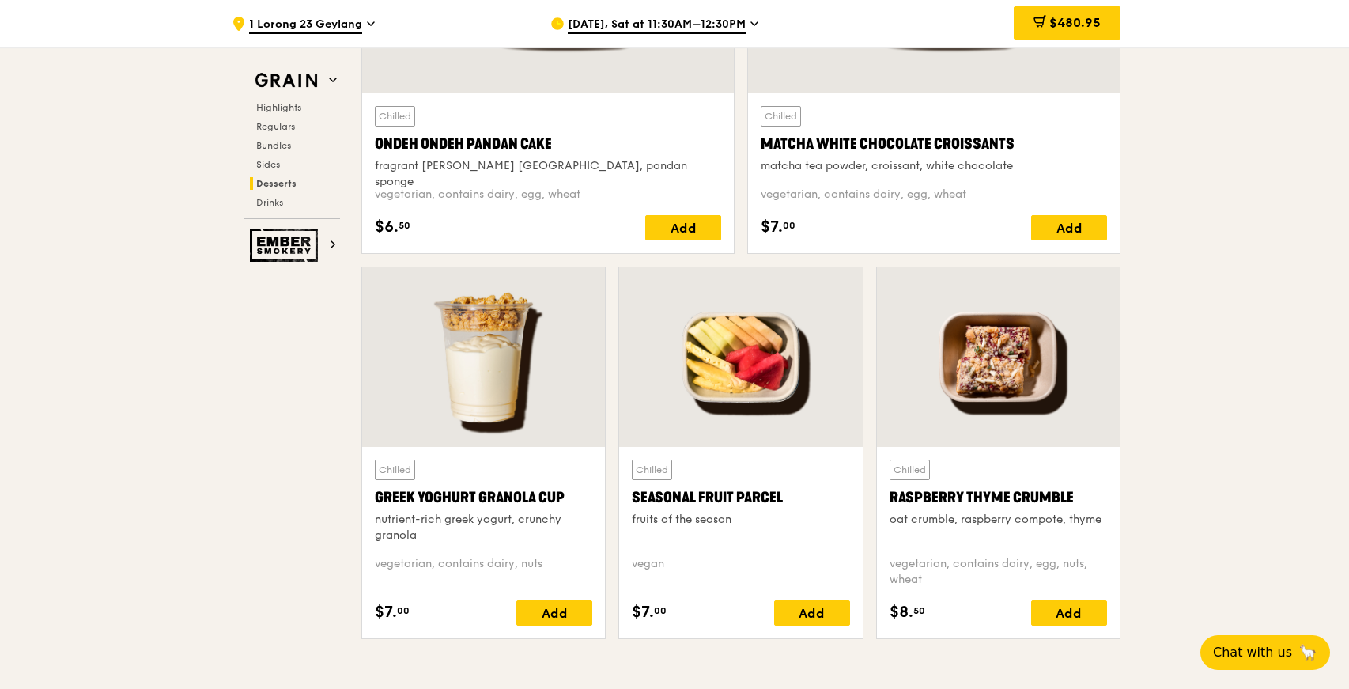
scroll to position [4754, 0]
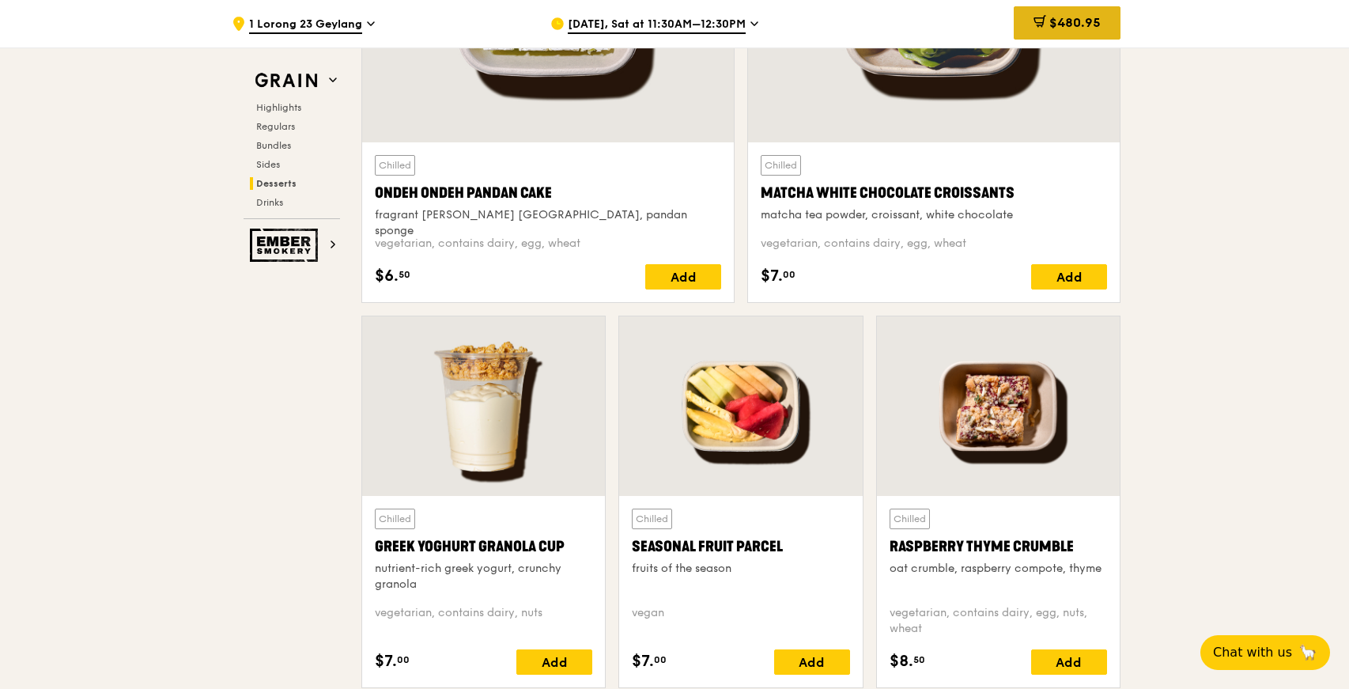
click at [1036, 17] on icon at bounding box center [1039, 21] width 13 height 13
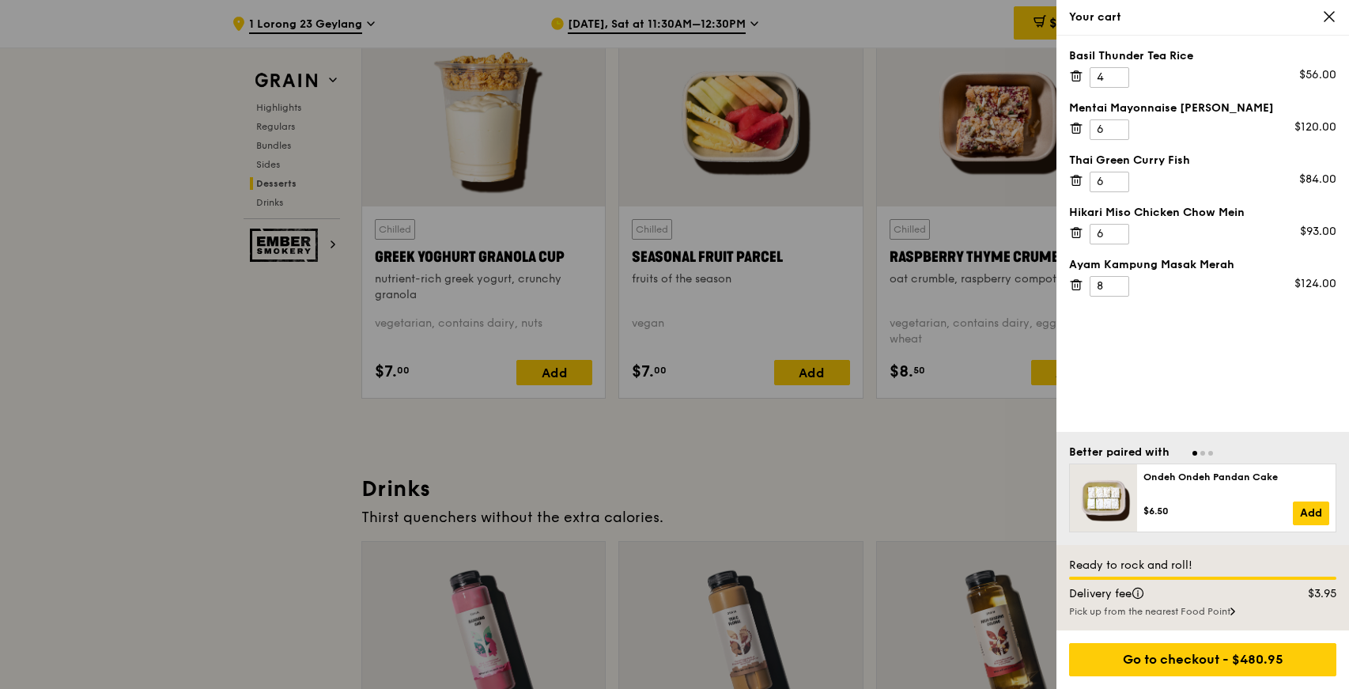
scroll to position [5221, 0]
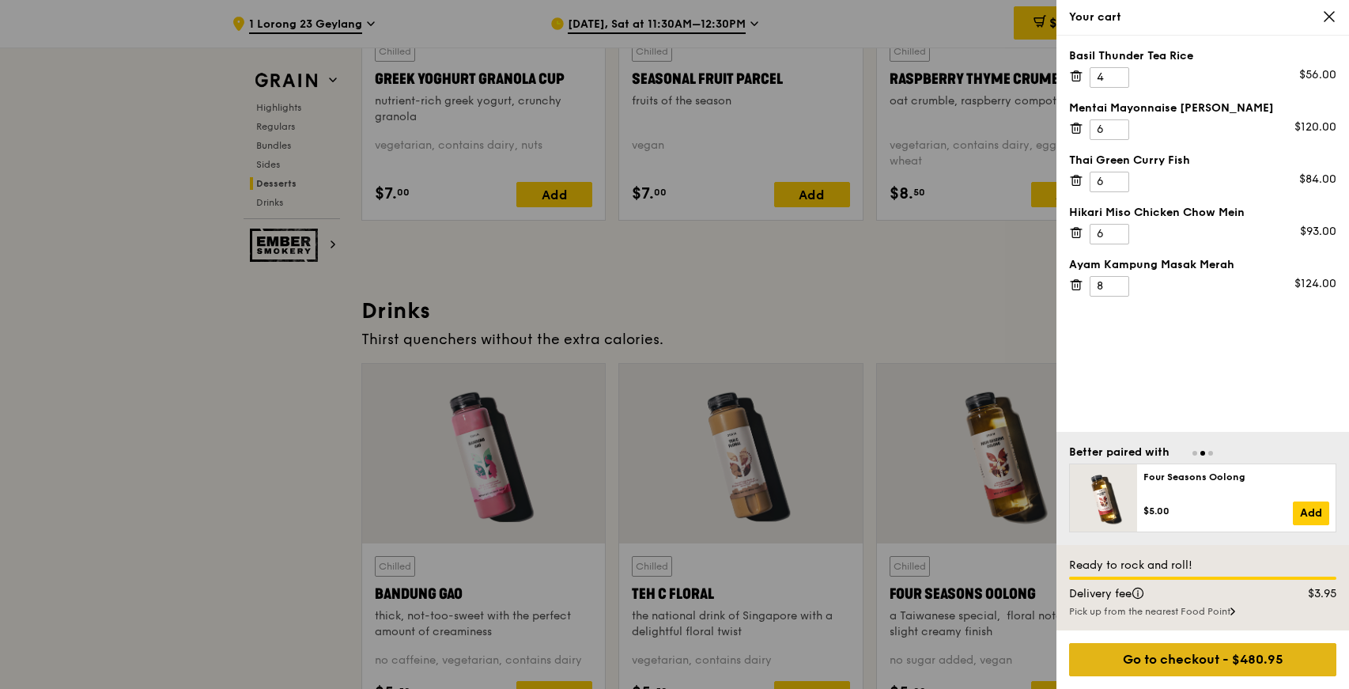
click at [1249, 652] on div "Go to checkout - $480.95" at bounding box center [1202, 659] width 267 height 33
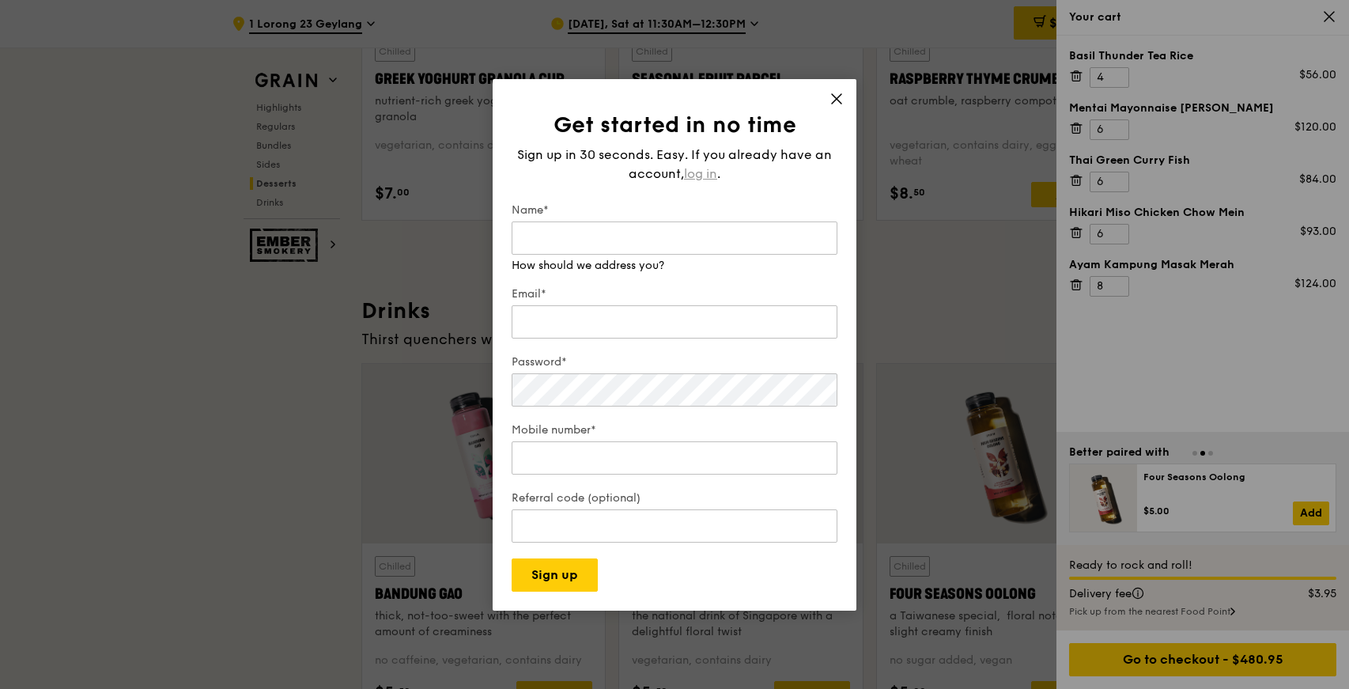
click at [708, 175] on span "log in" at bounding box center [700, 173] width 33 height 19
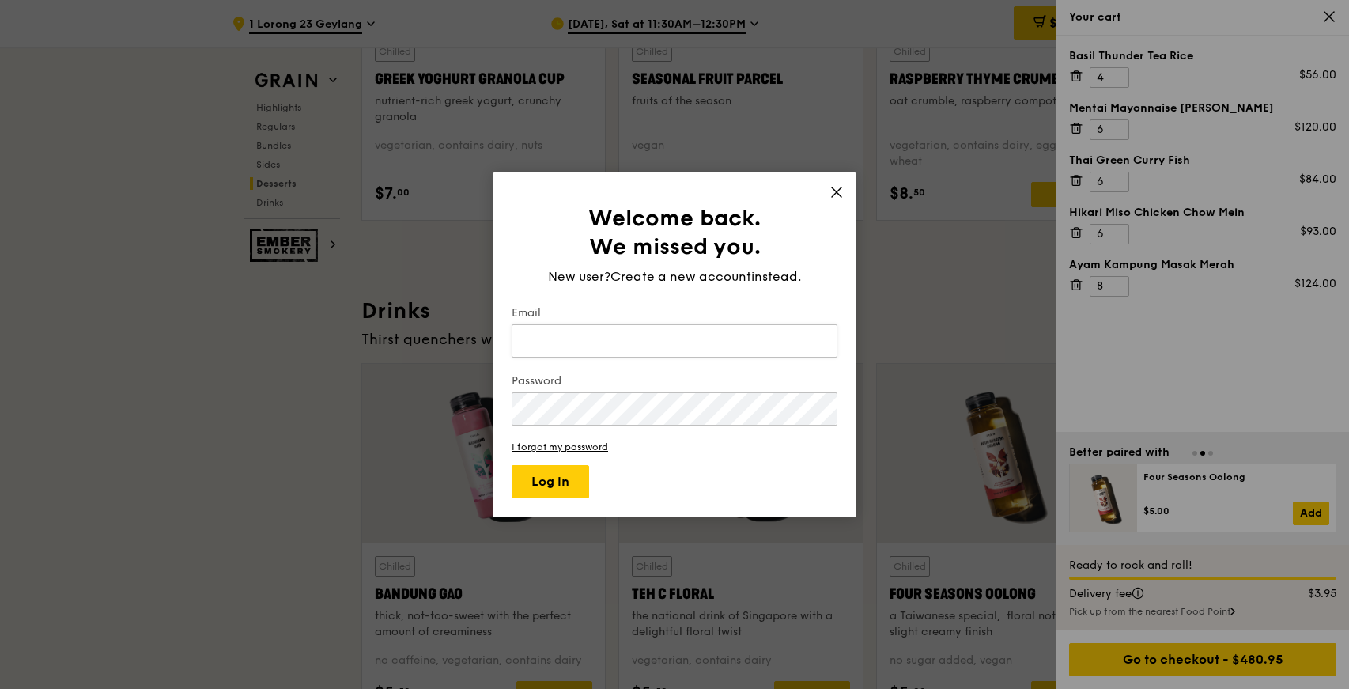
click at [684, 342] on input "Email" at bounding box center [675, 340] width 326 height 33
type input "lim.samantha@bcg.com"
click at [512, 465] on button "Log in" at bounding box center [550, 481] width 77 height 33
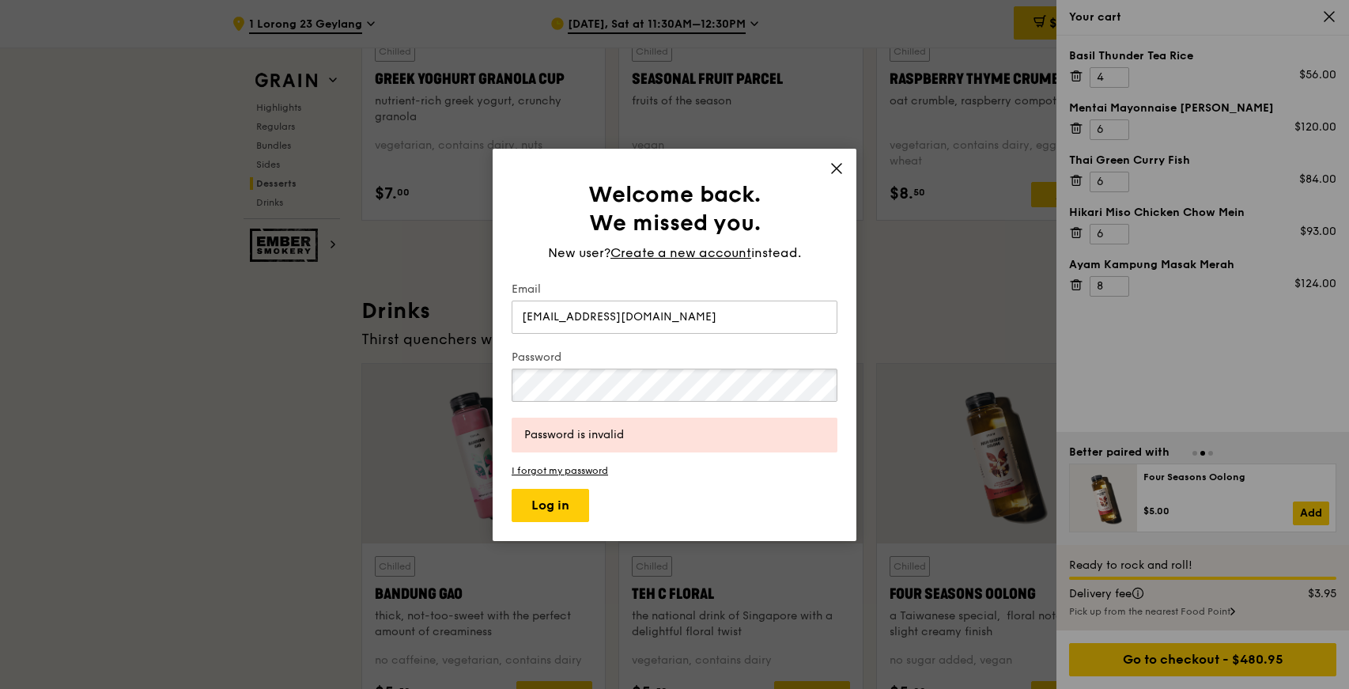
click at [512, 489] on button "Log in" at bounding box center [550, 505] width 77 height 33
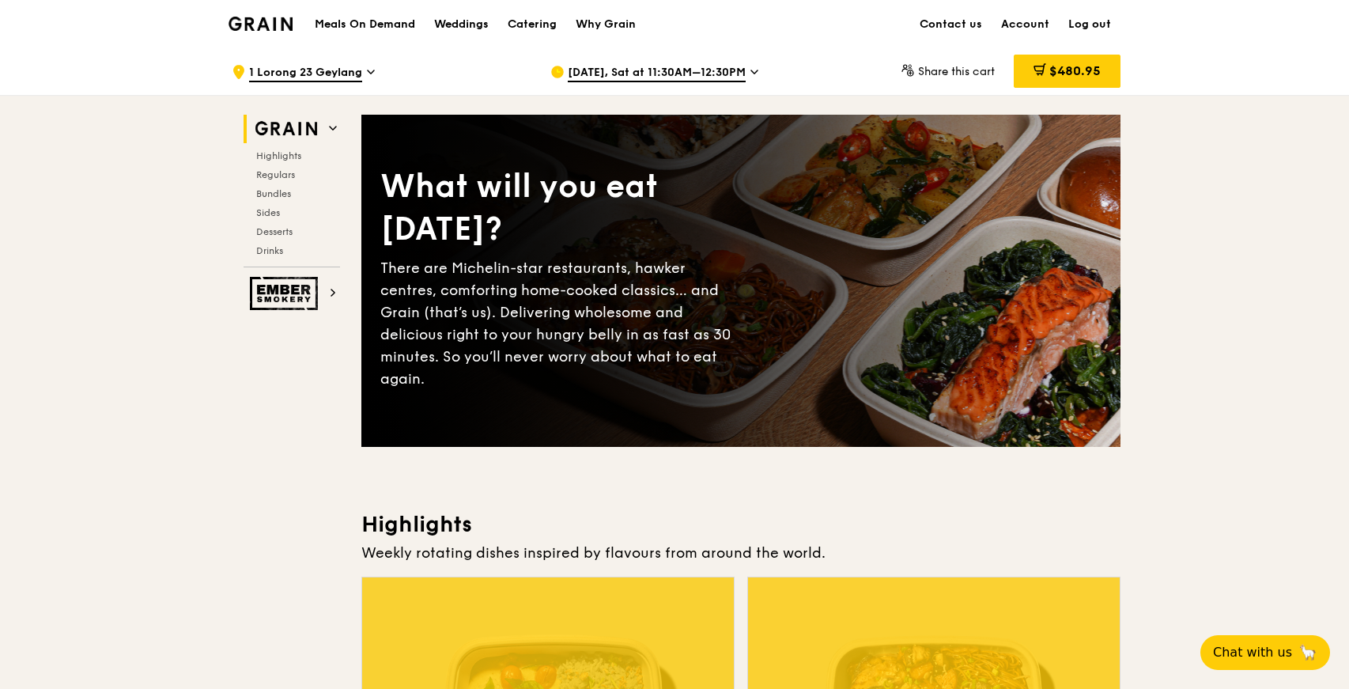
click at [1108, 67] on div "$480.95" at bounding box center [1067, 71] width 107 height 33
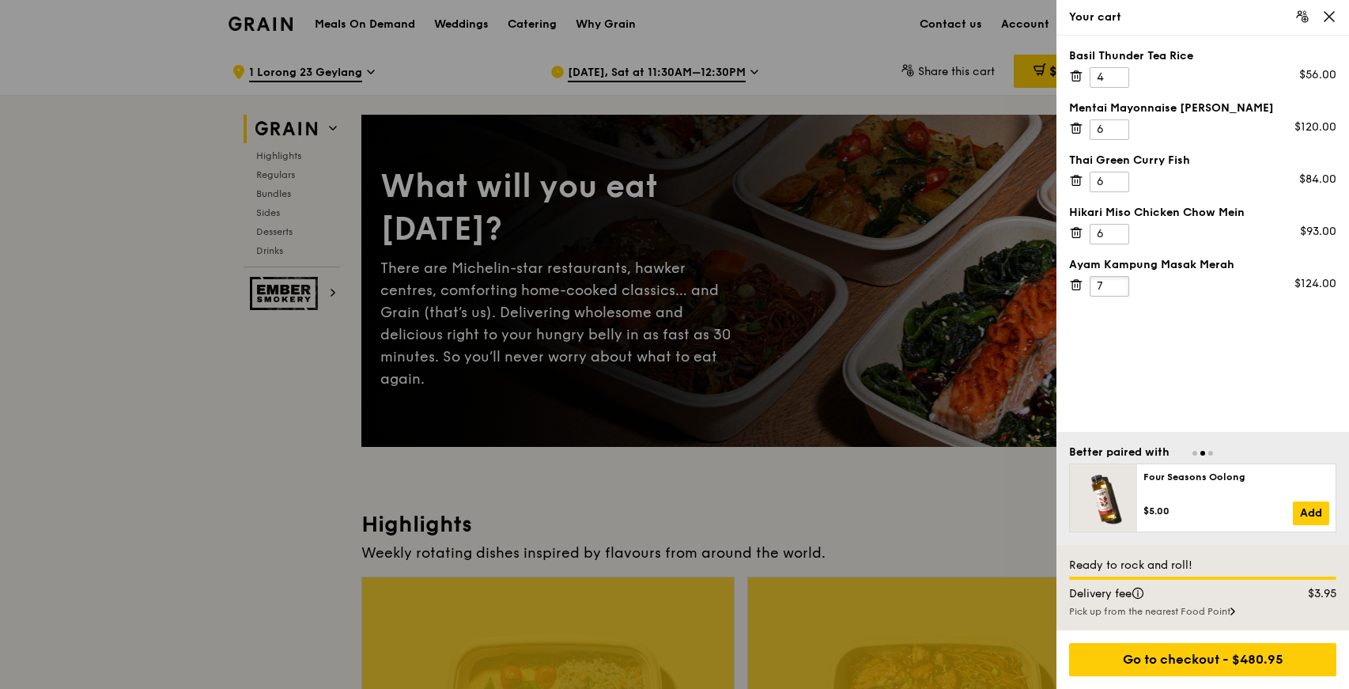
type input "7"
click at [1119, 289] on input "7" at bounding box center [1109, 286] width 40 height 21
type input "5"
click at [1118, 186] on input "5" at bounding box center [1109, 182] width 40 height 21
click at [1199, 410] on div "Basil Thunder Tea Rice 4 $56.00 Mentai Mayonnaise Aburi Salmon 6 $120.00 Thai G…" at bounding box center [1202, 234] width 293 height 396
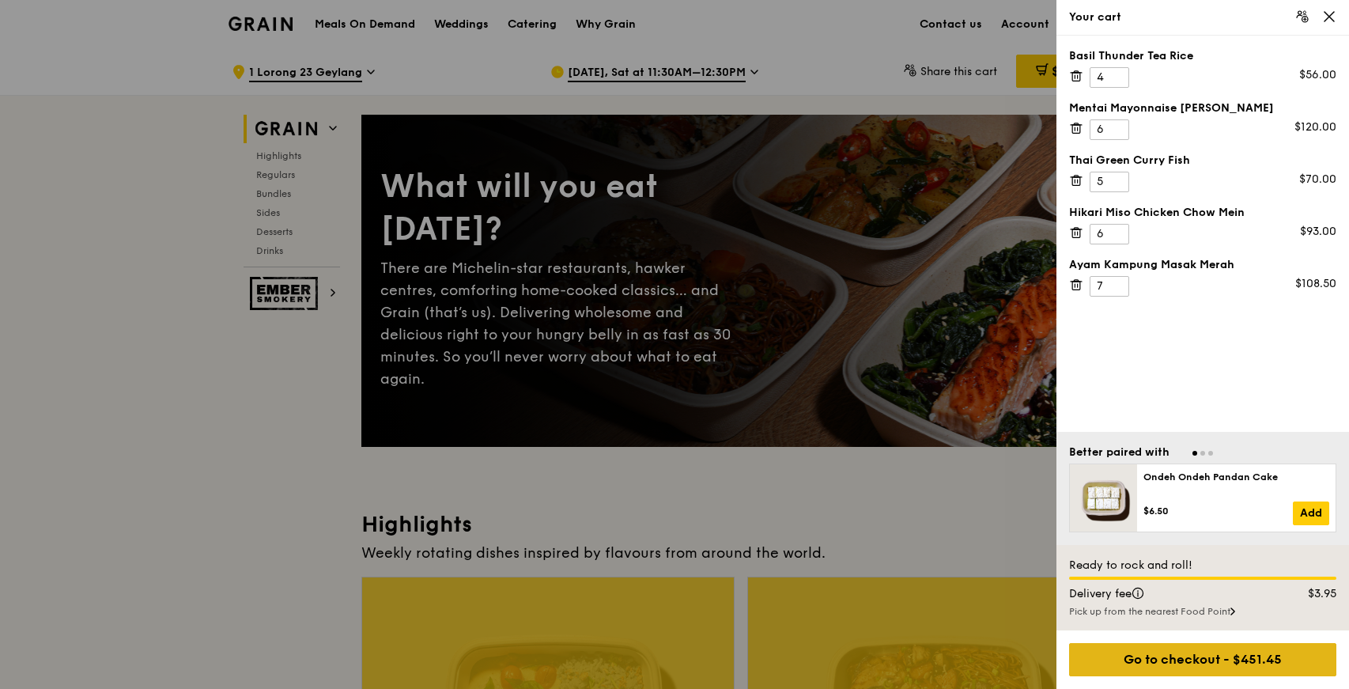
click at [1202, 658] on div "Go to checkout - $451.45" at bounding box center [1202, 659] width 267 height 33
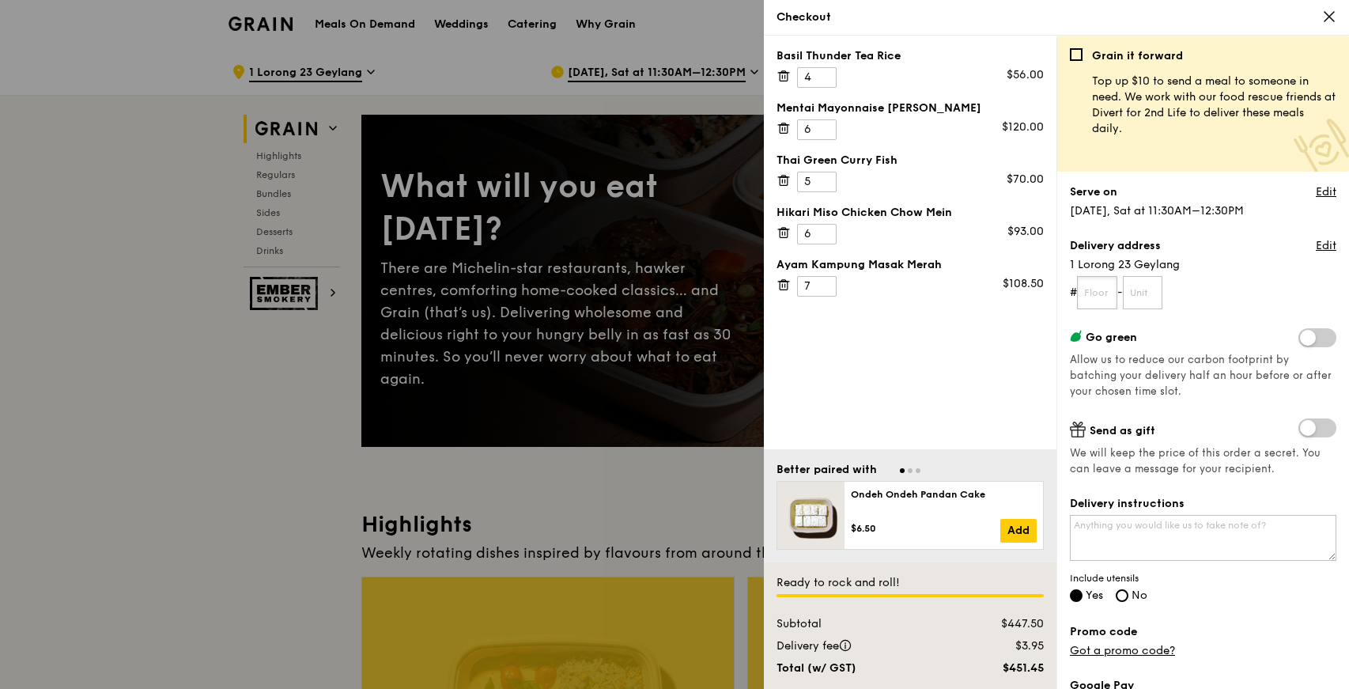
click at [1109, 284] on input "text" at bounding box center [1097, 292] width 40 height 33
type input "1"
click at [1176, 322] on div "Grain it forward Top up $10 to send a meal to someone in need. We work with our…" at bounding box center [1203, 368] width 266 height 640
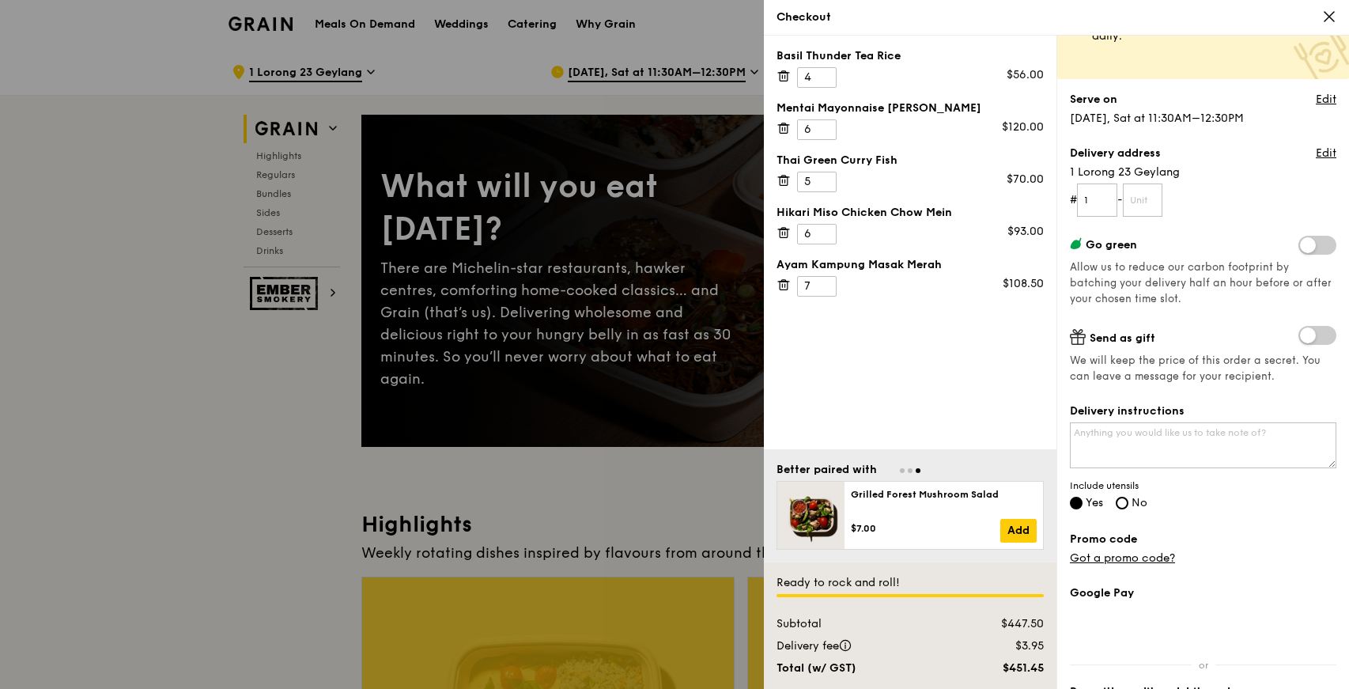
scroll to position [157, 0]
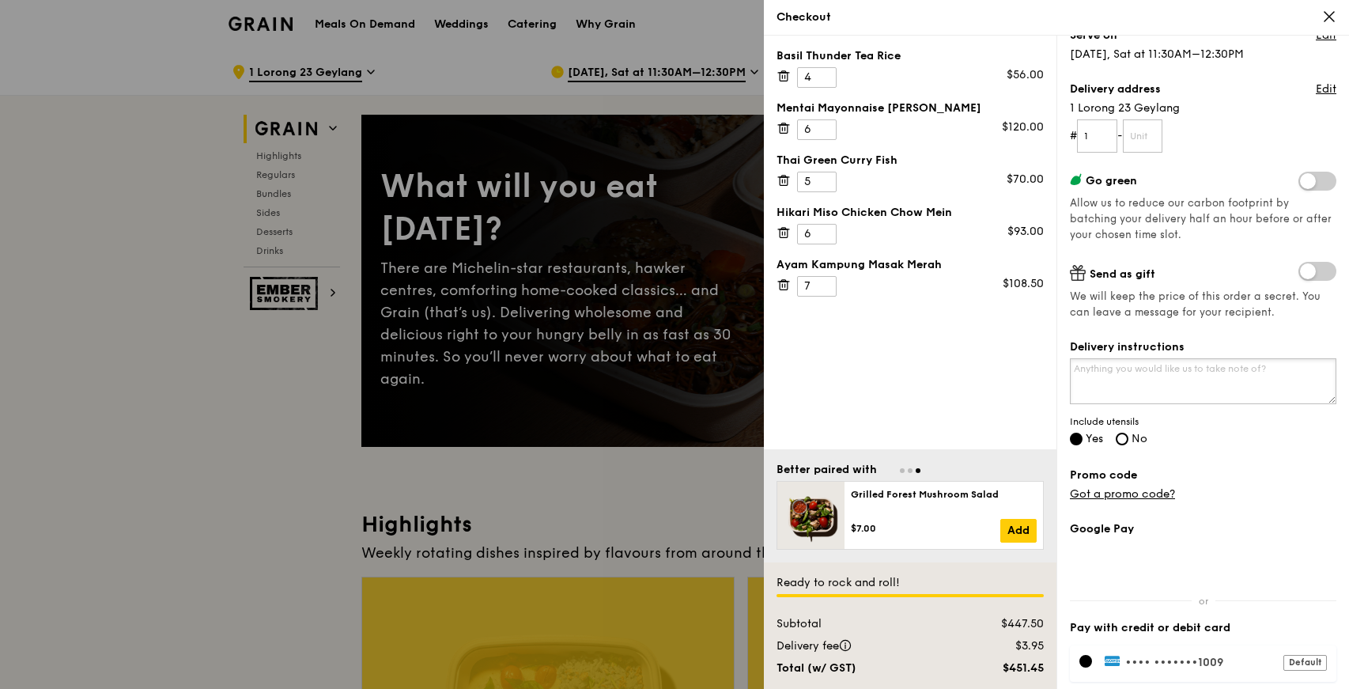
click at [1183, 361] on textarea "Delivery instructions" at bounding box center [1203, 381] width 266 height 46
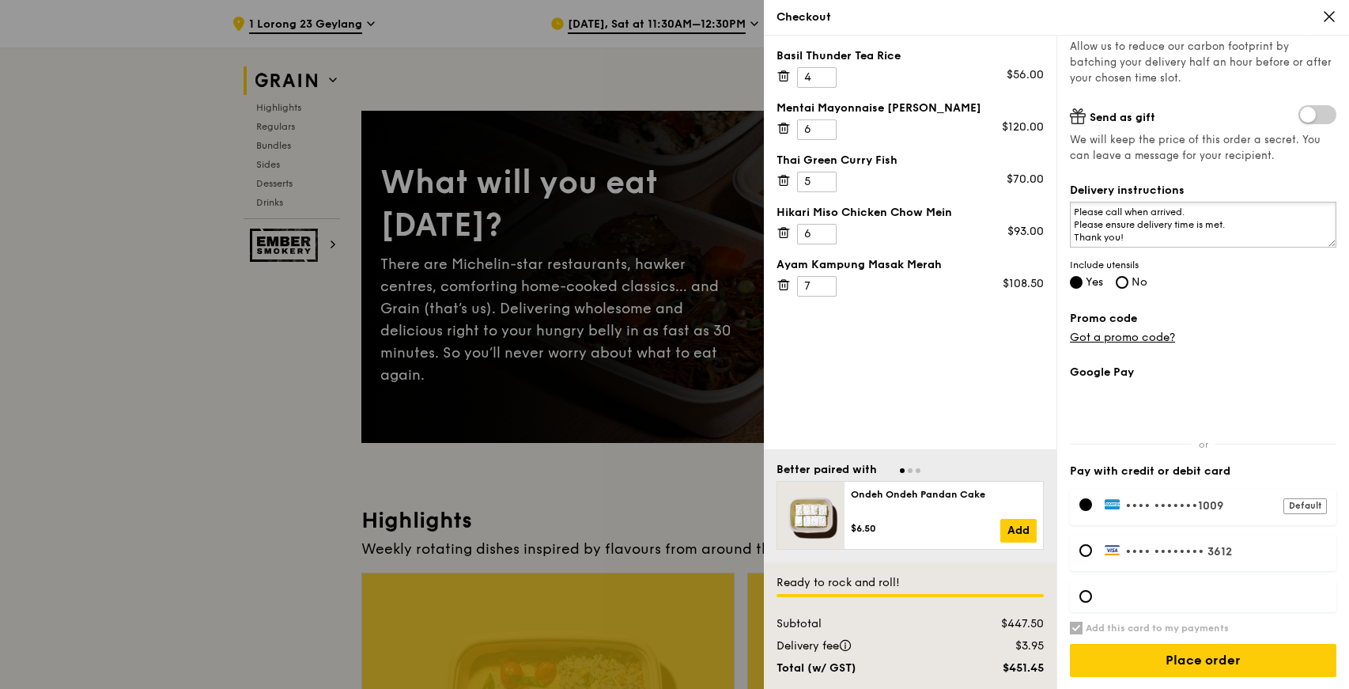
scroll to position [419, 0]
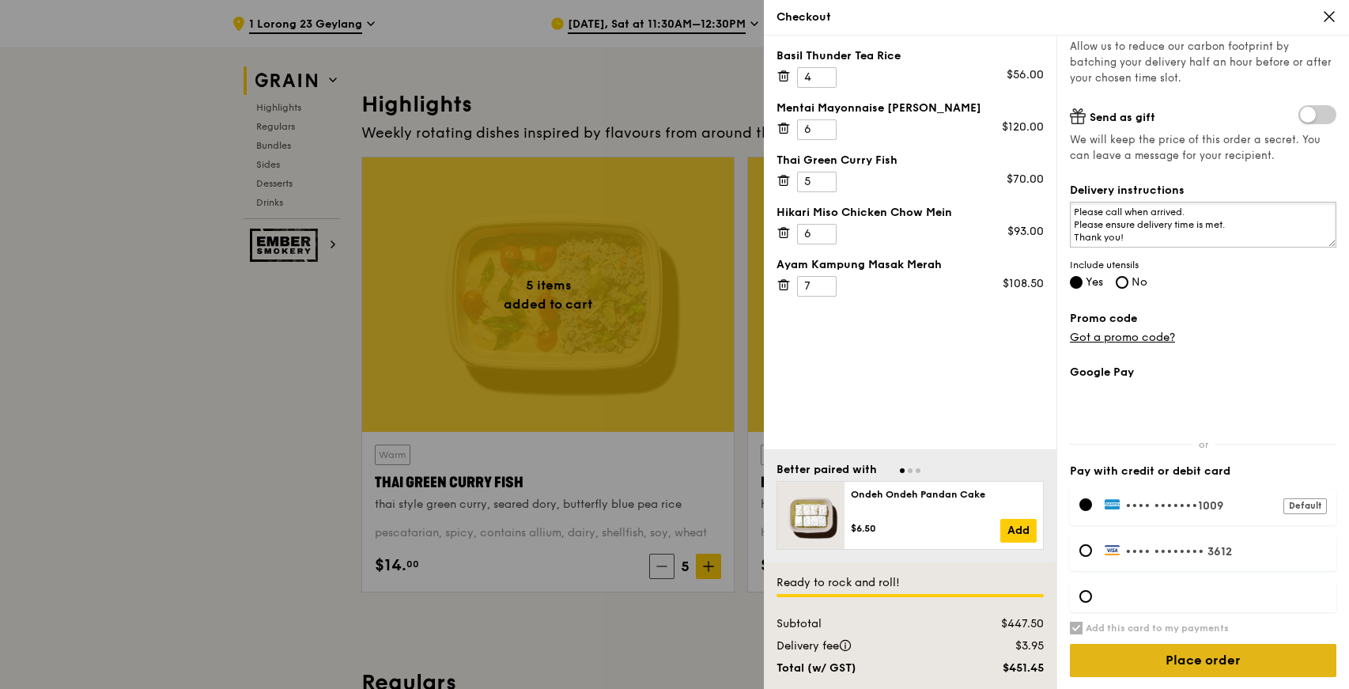
type textarea "Please call when arrived. Please ensure delivery time is met. Thank you!"
click at [1233, 659] on input "Place order" at bounding box center [1203, 660] width 266 height 33
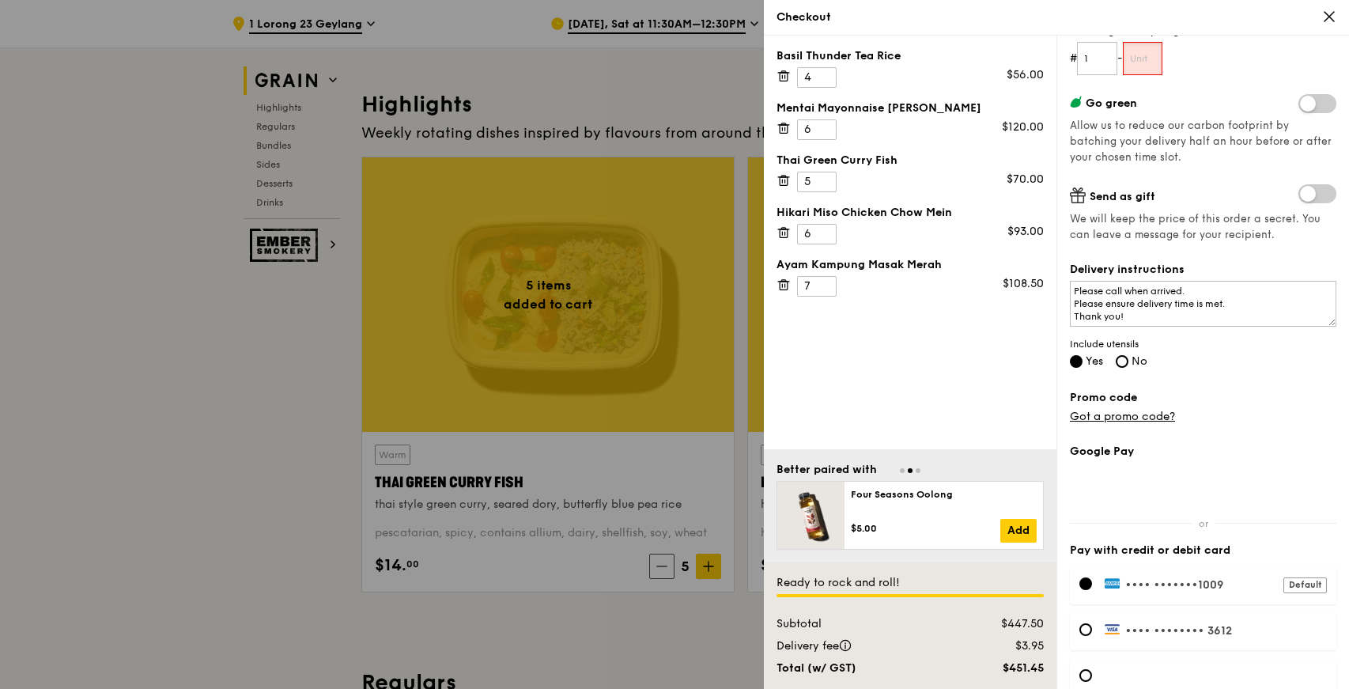
click at [1161, 53] on input "text" at bounding box center [1143, 58] width 40 height 33
click at [1103, 50] on input "1" at bounding box center [1097, 58] width 40 height 33
type input "01"
click at [1154, 59] on input "text" at bounding box center [1143, 58] width 40 height 33
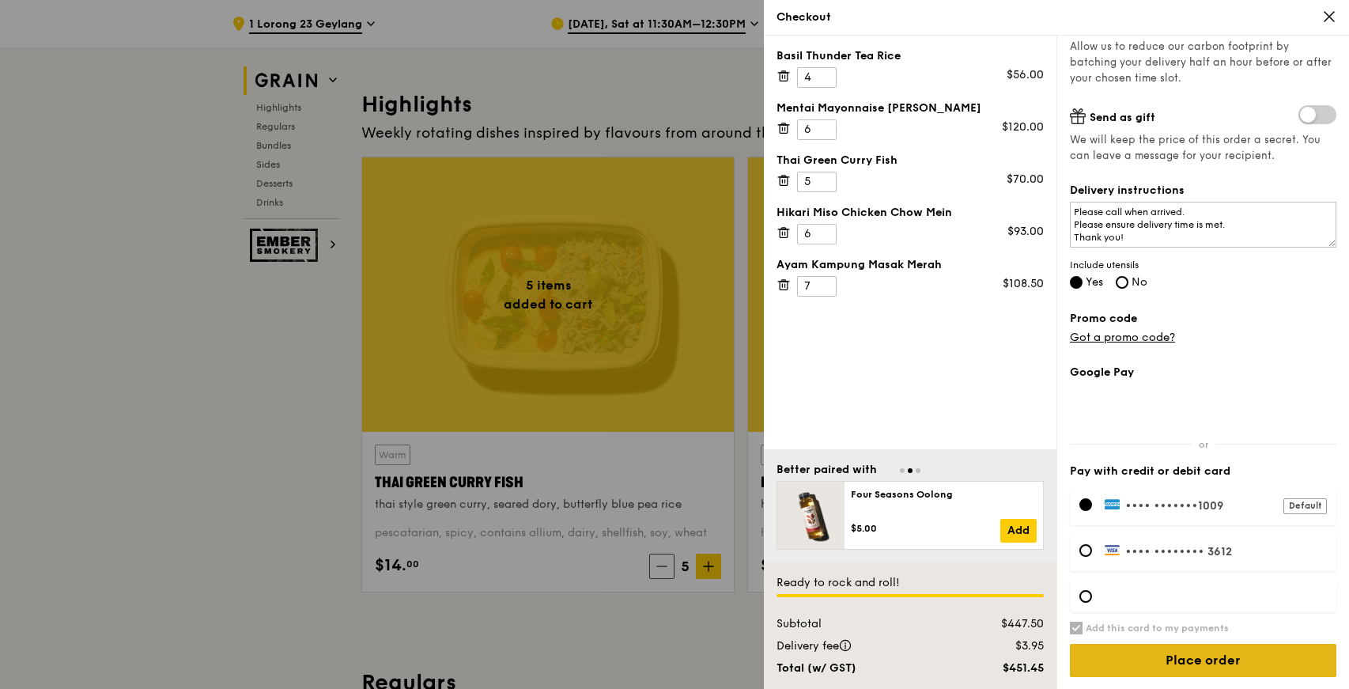
type input "na"
click at [1237, 657] on input "Place order" at bounding box center [1203, 660] width 266 height 33
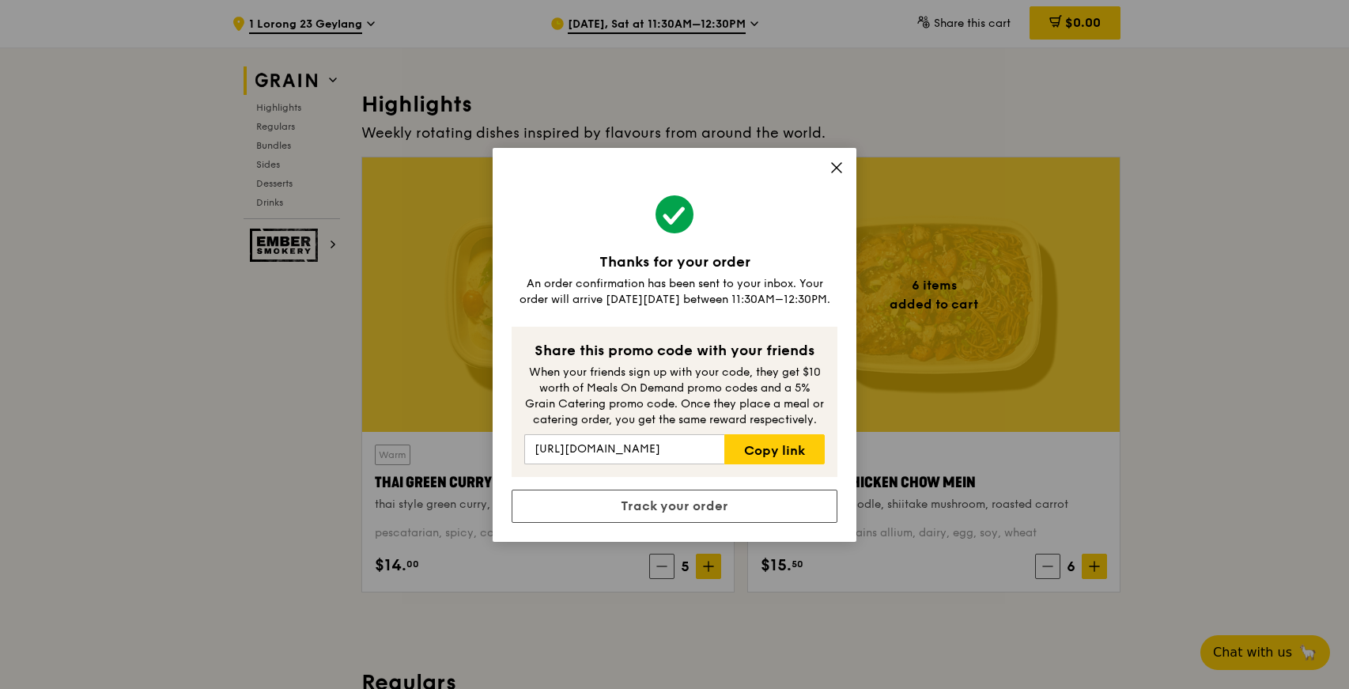
click at [842, 169] on icon at bounding box center [836, 167] width 14 height 14
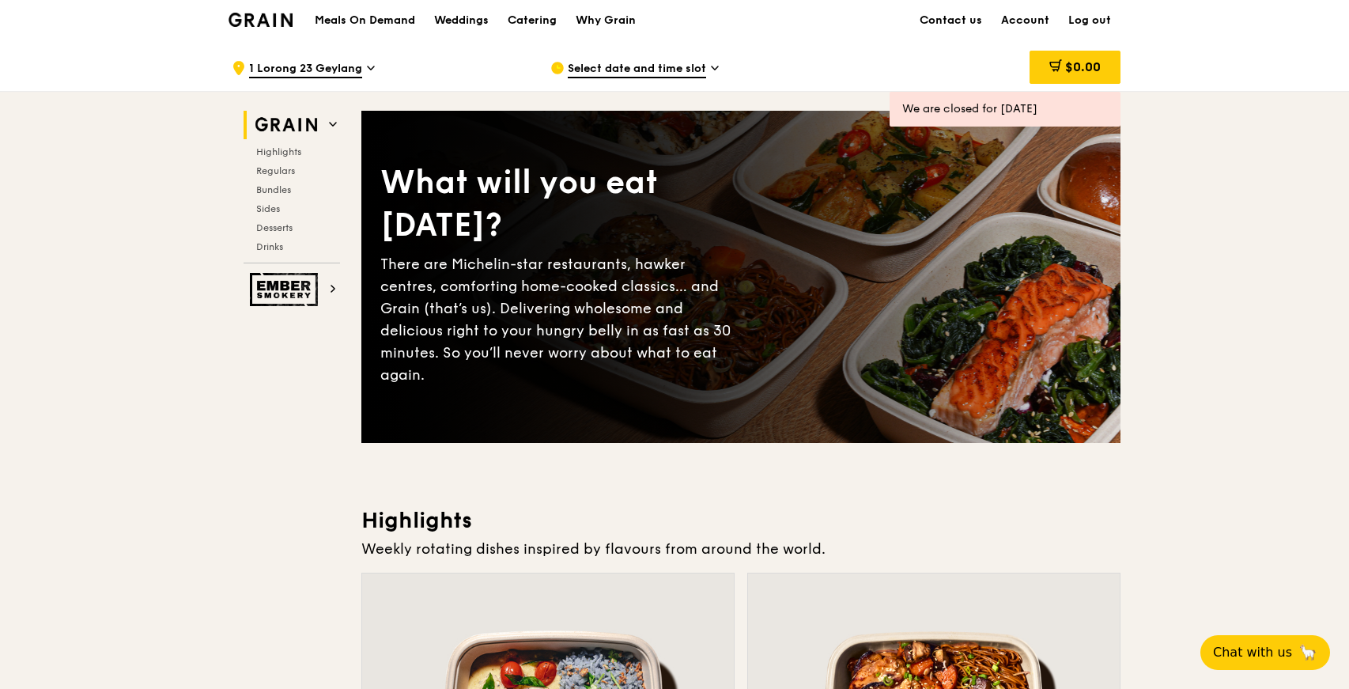
scroll to position [0, 0]
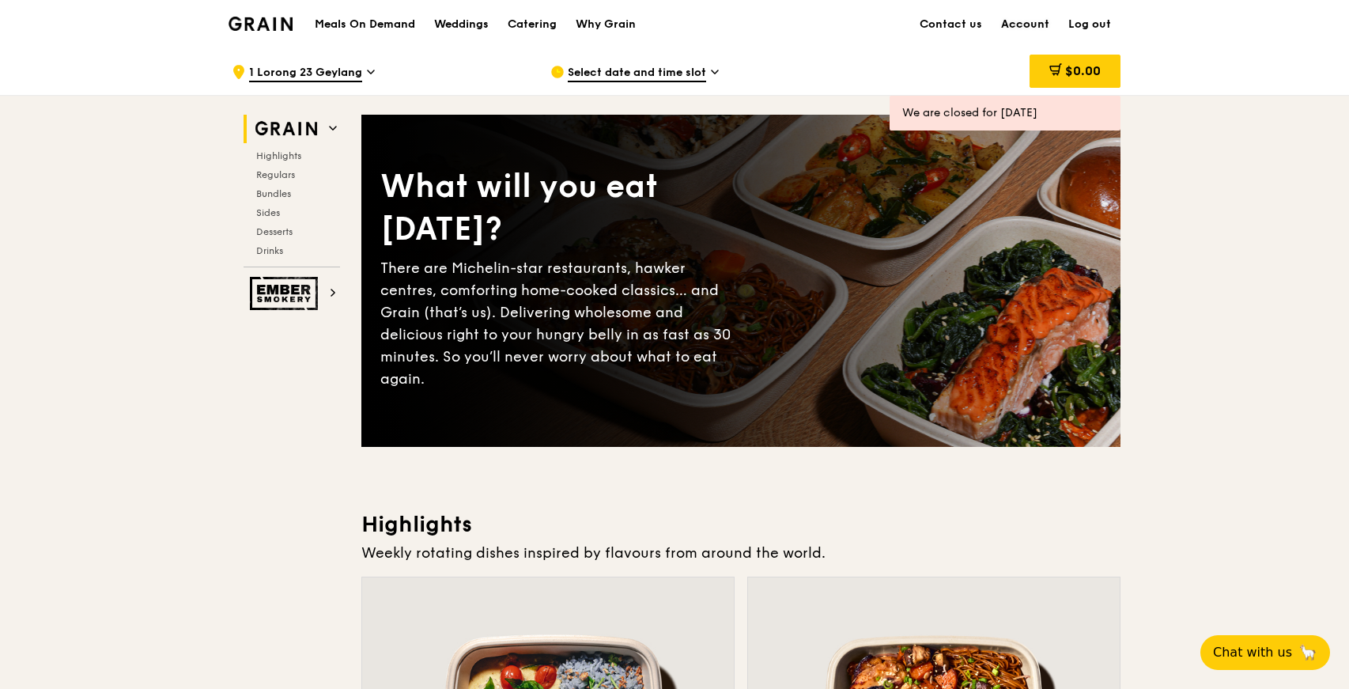
click at [1027, 25] on link "Account" at bounding box center [1024, 24] width 67 height 47
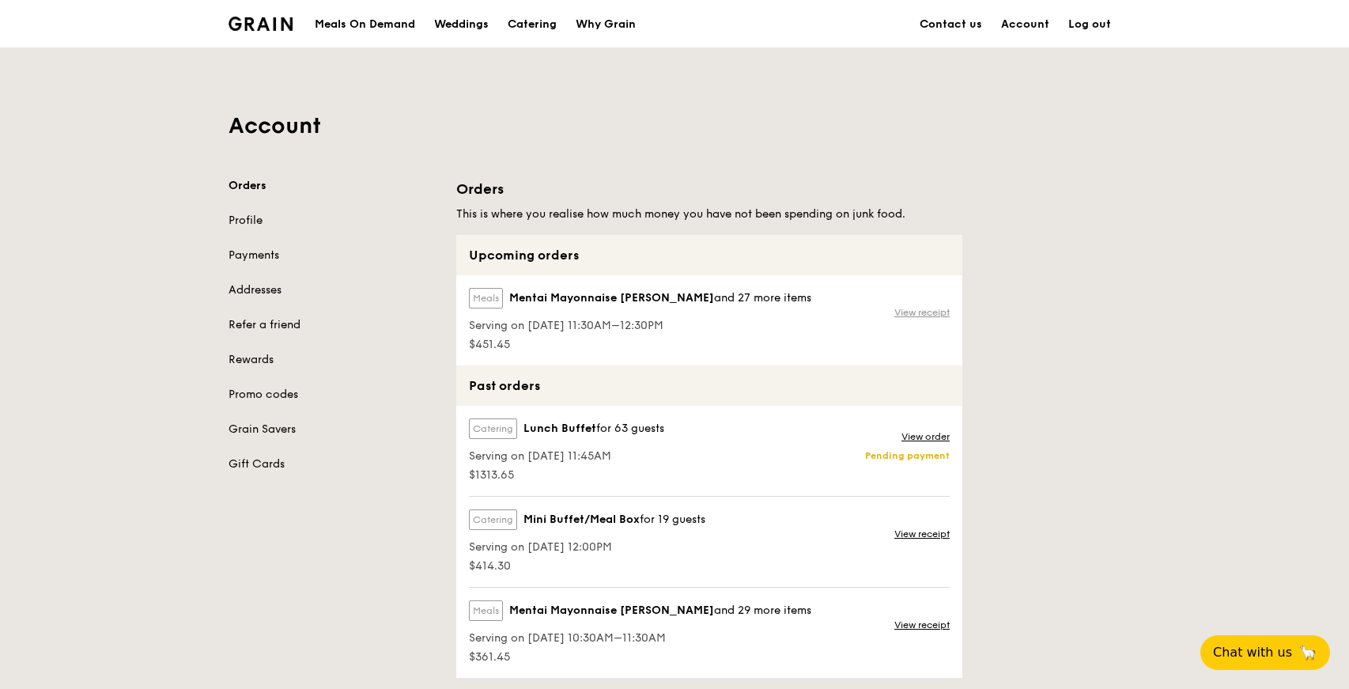
click at [942, 309] on link "View receipt" at bounding box center [921, 312] width 55 height 13
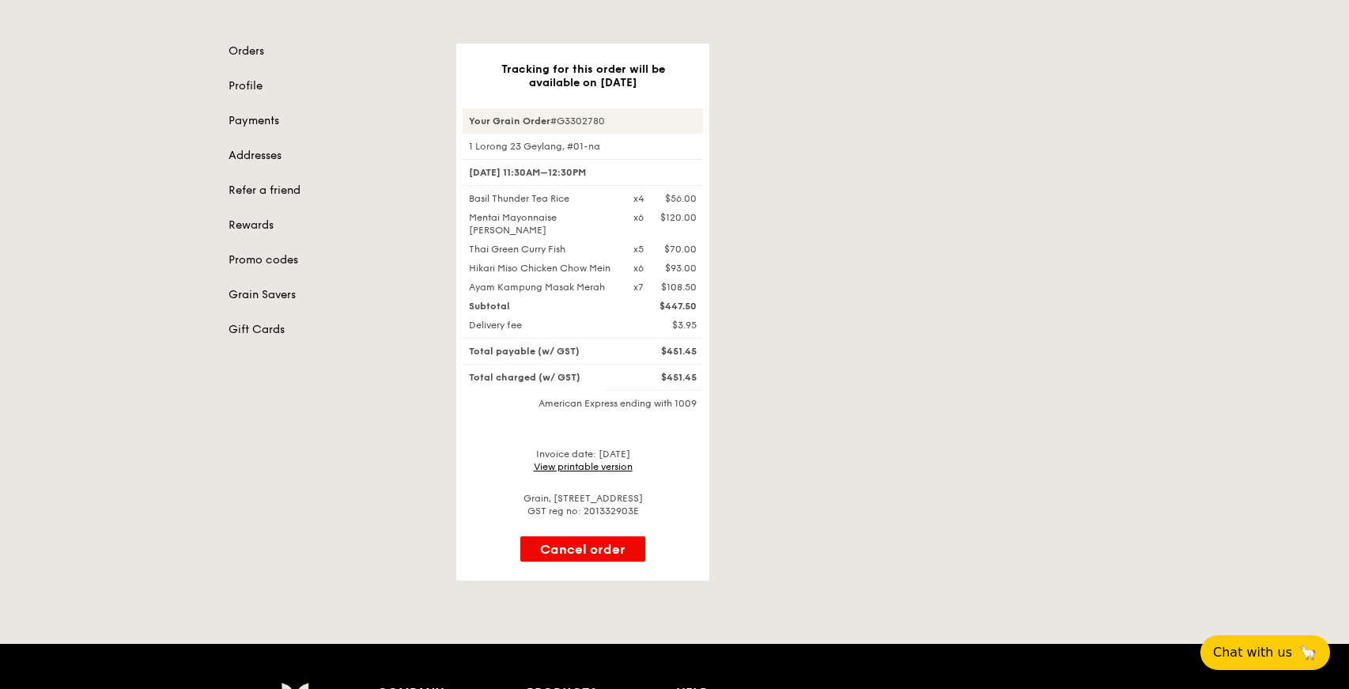
scroll to position [117, 0]
